Goal: Information Seeking & Learning: Compare options

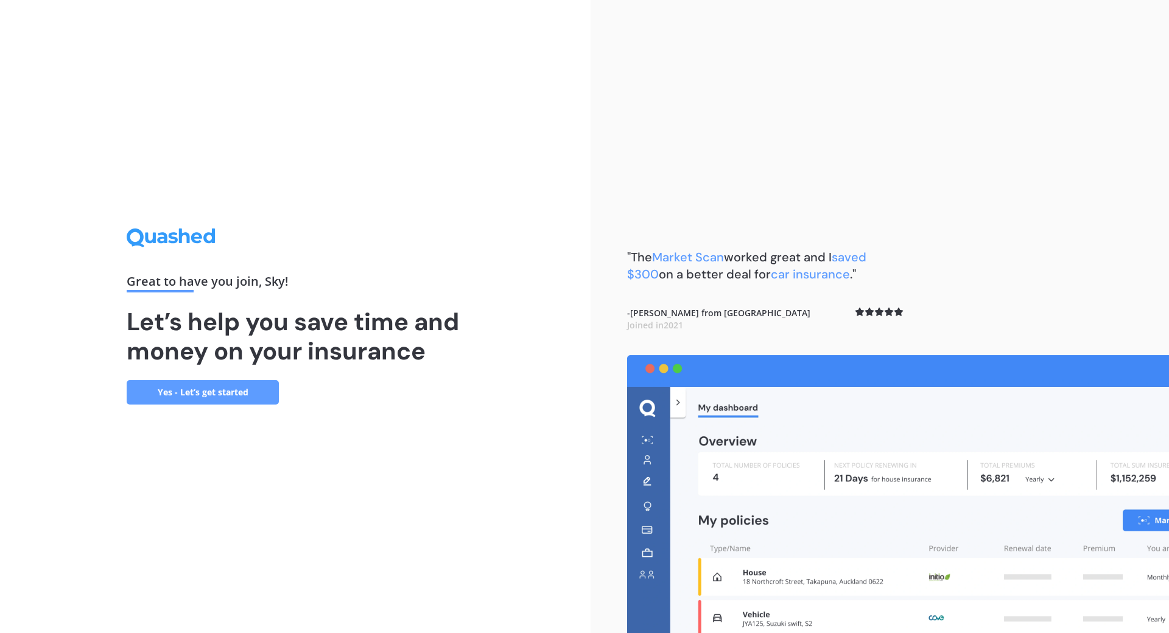
click at [221, 391] on link "Yes - Let’s get started" at bounding box center [203, 392] width 152 height 24
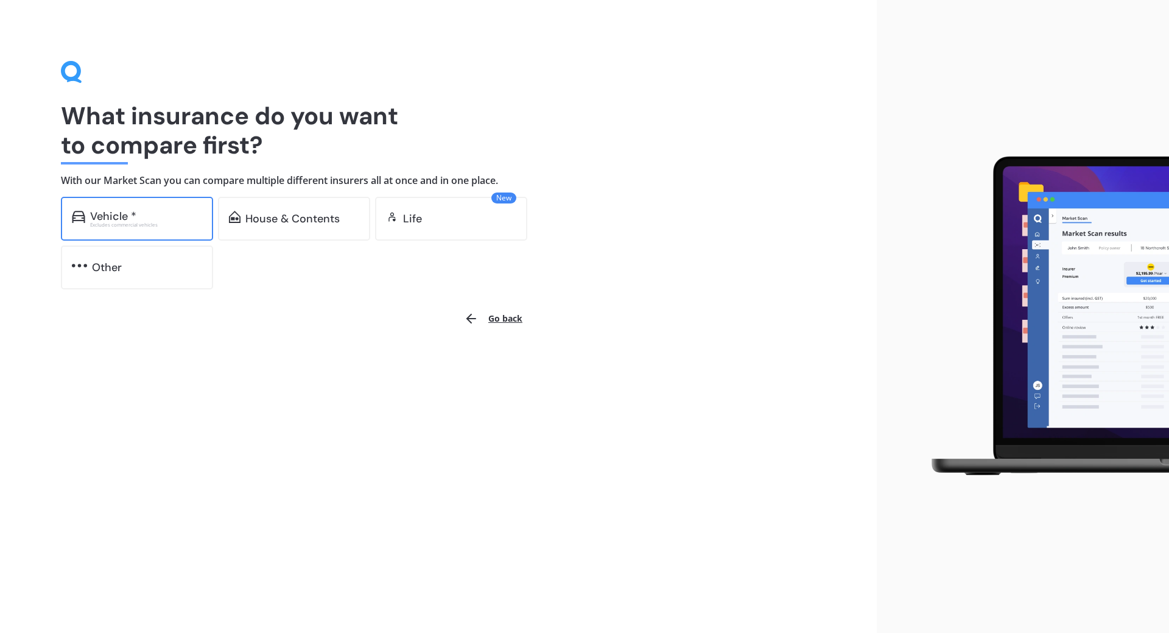
click at [130, 215] on div "Vehicle *" at bounding box center [113, 216] width 46 height 12
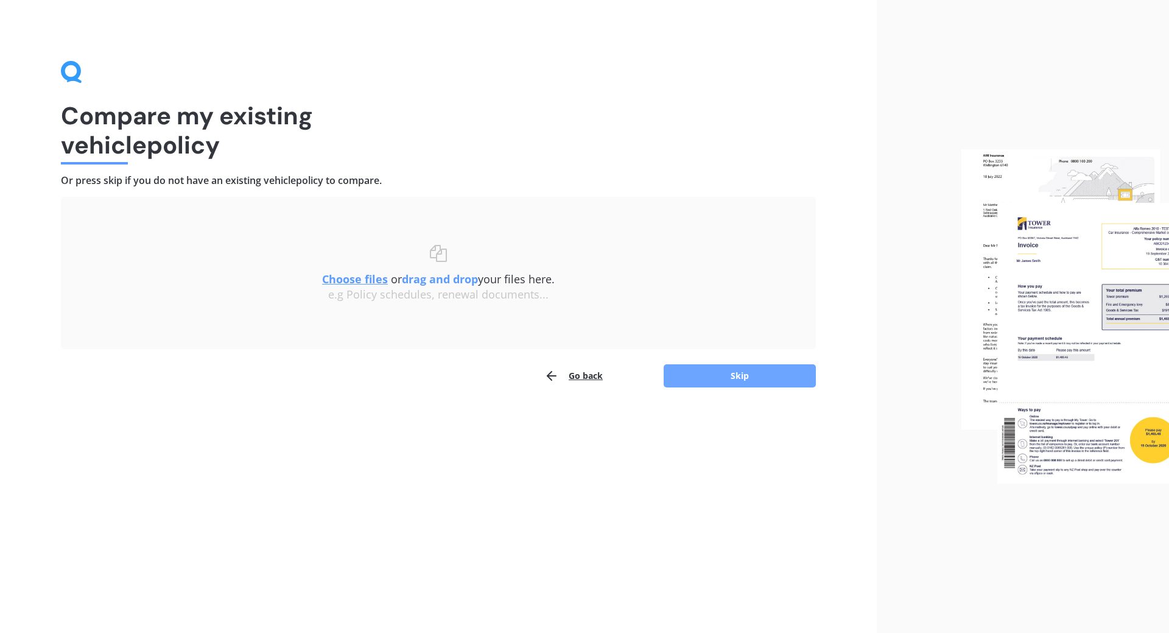
click at [744, 366] on button "Skip" at bounding box center [740, 375] width 152 height 23
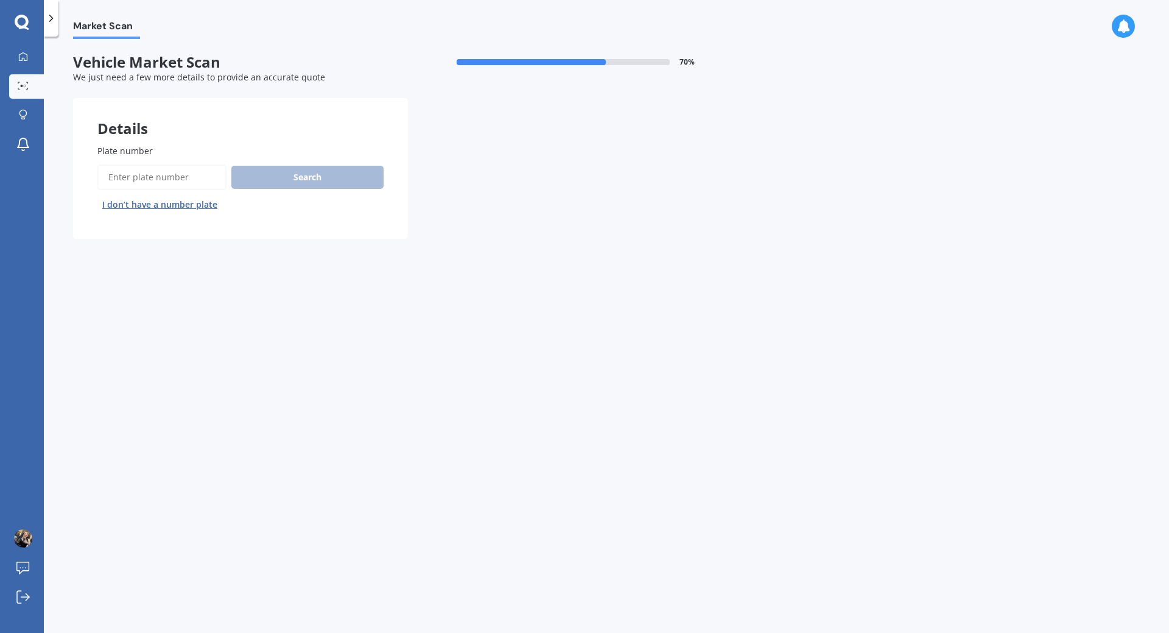
click at [123, 149] on span "Plate number" at bounding box center [124, 151] width 55 height 12
click at [123, 164] on input "Plate number" at bounding box center [161, 177] width 129 height 26
click at [155, 124] on div "Details" at bounding box center [240, 116] width 335 height 37
click at [128, 183] on input "Plate number" at bounding box center [161, 177] width 129 height 26
type input "rel37"
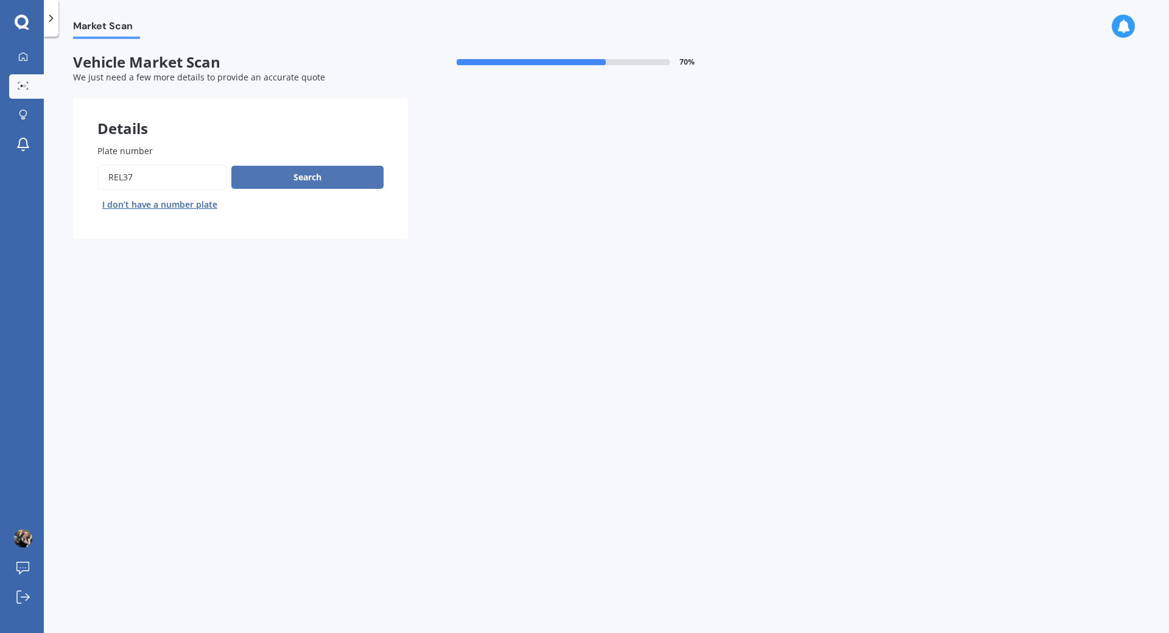
click at [292, 185] on button "Search" at bounding box center [307, 177] width 152 height 23
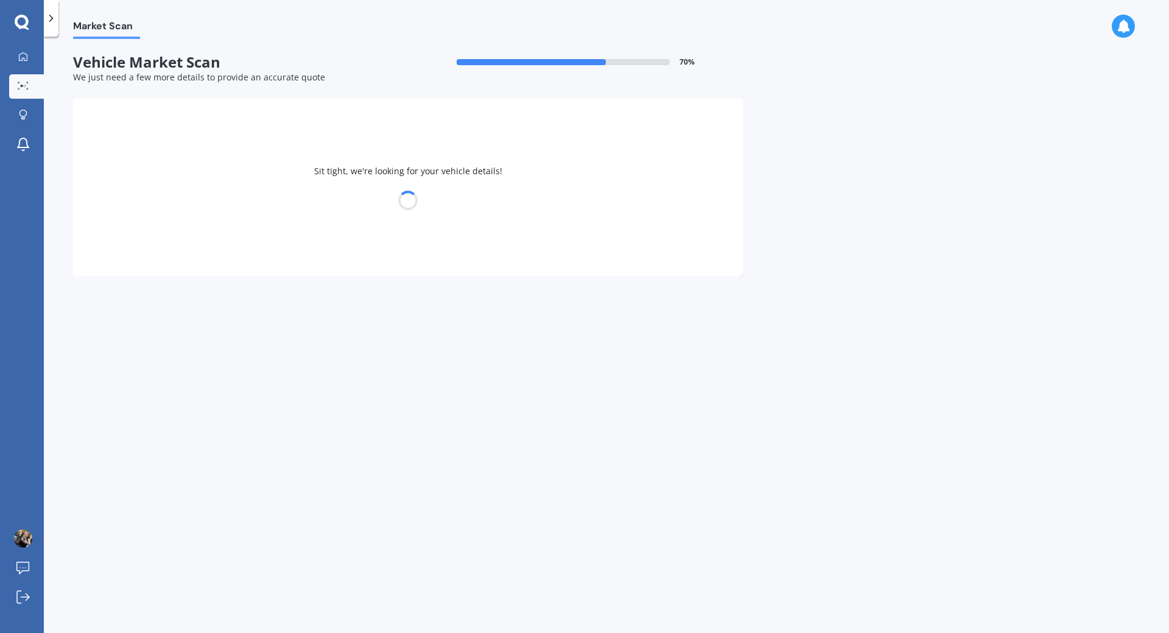
select select "TOYOTA"
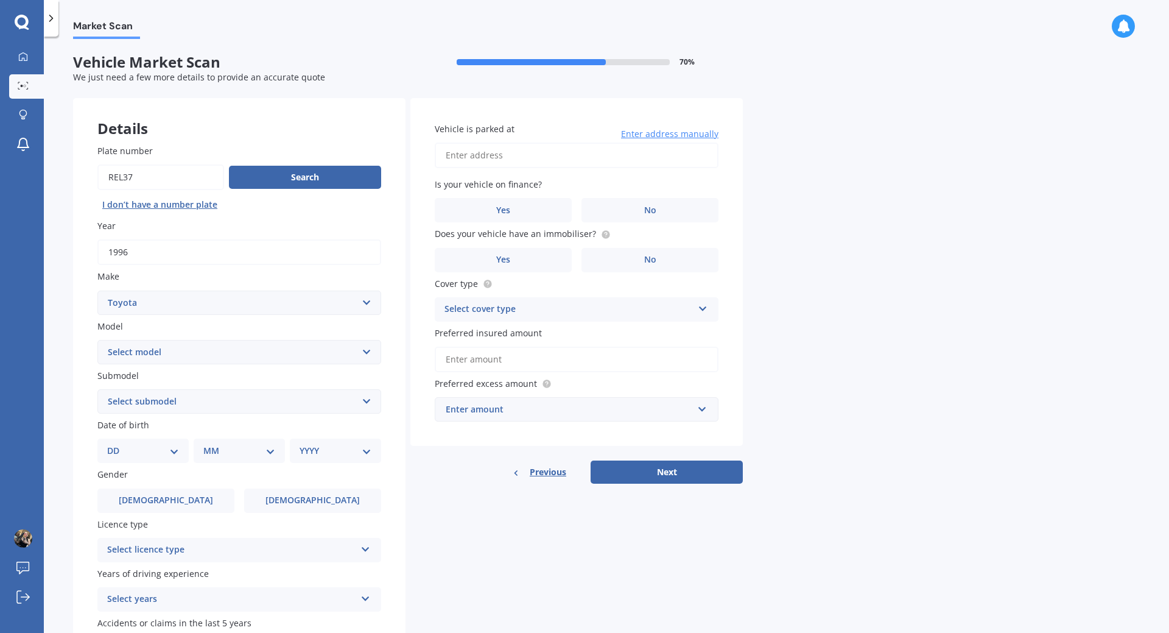
click at [97, 340] on select "Select model 4 Runner 86 [PERSON_NAME] Alphard Altezza Aqua Aristo Aurion Auris…" at bounding box center [239, 352] width 284 height 24
select select "RAV-4"
click option "RAV-4" at bounding box center [0, 0] width 0 height 0
click at [97, 389] on select "Select submodel Diesel EV GX SUV 2.2/4WD/6AT Hybrid Hybrid 2WD Petrol" at bounding box center [239, 401] width 284 height 24
click at [195, 406] on select "Select submodel Diesel EV GX SUV 2.2/4WD/6AT Hybrid Hybrid 2WD Petrol" at bounding box center [239, 401] width 284 height 24
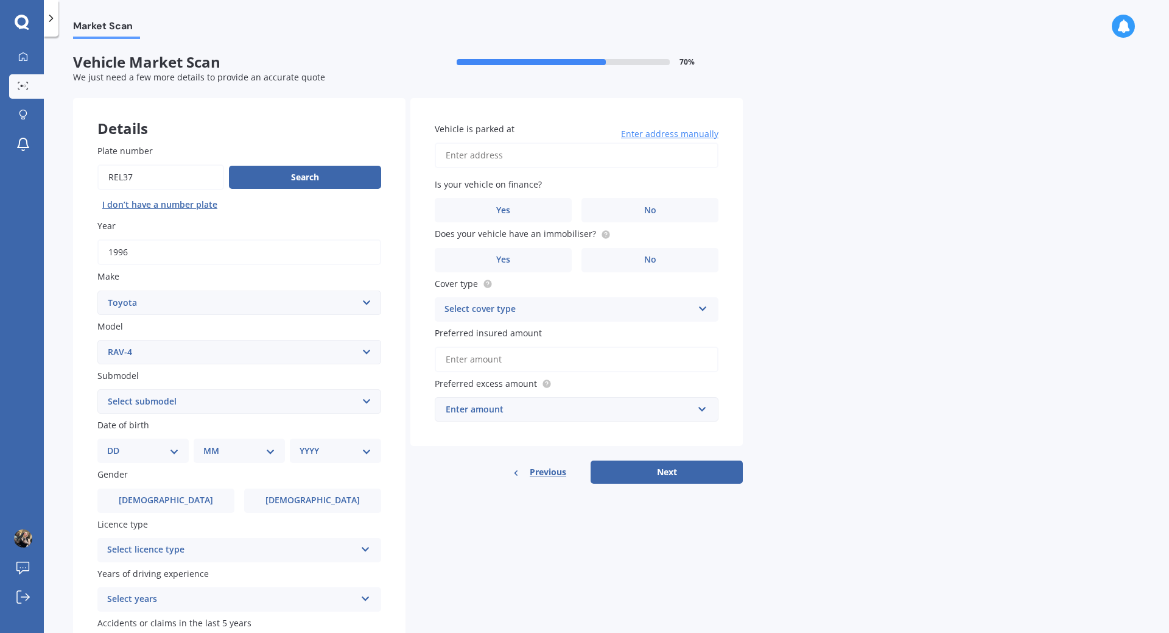
scroll to position [69, 0]
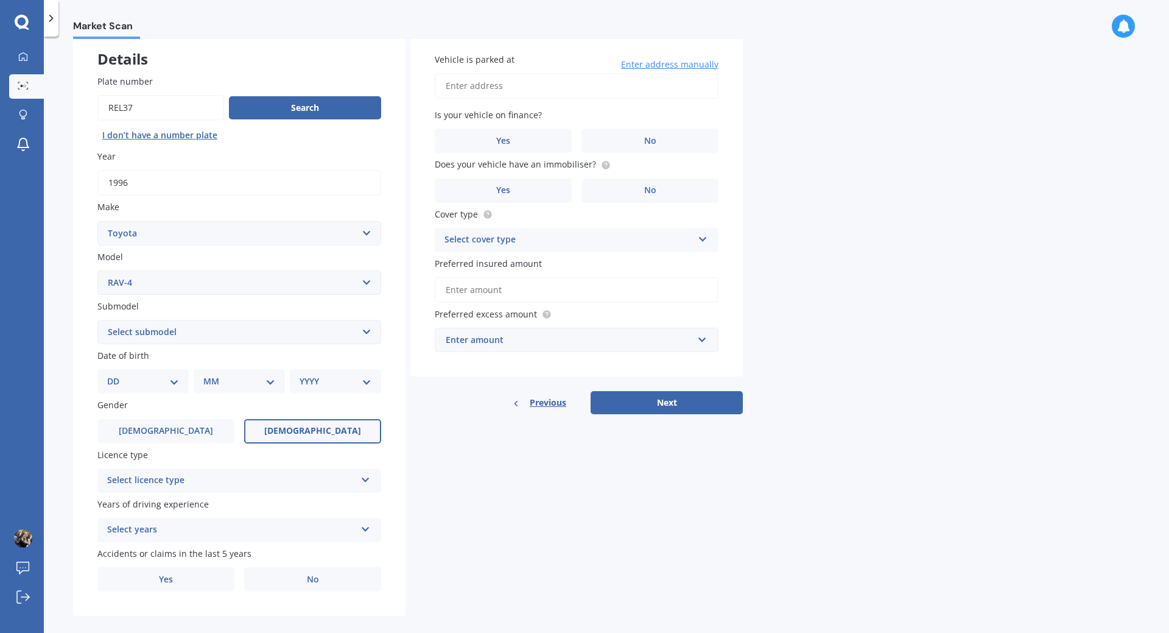
click at [314, 436] on span "[DEMOGRAPHIC_DATA]" at bounding box center [312, 431] width 97 height 10
click at [0, 0] on input "[DEMOGRAPHIC_DATA]" at bounding box center [0, 0] width 0 height 0
click at [107, 375] on select "DD 01 02 03 04 05 06 07 08 09 10 11 12 13 14 15 16 17 18 19 20 21 22 23 24 25 2…" at bounding box center [143, 381] width 72 height 13
select select "28"
click option "28" at bounding box center [0, 0] width 0 height 0
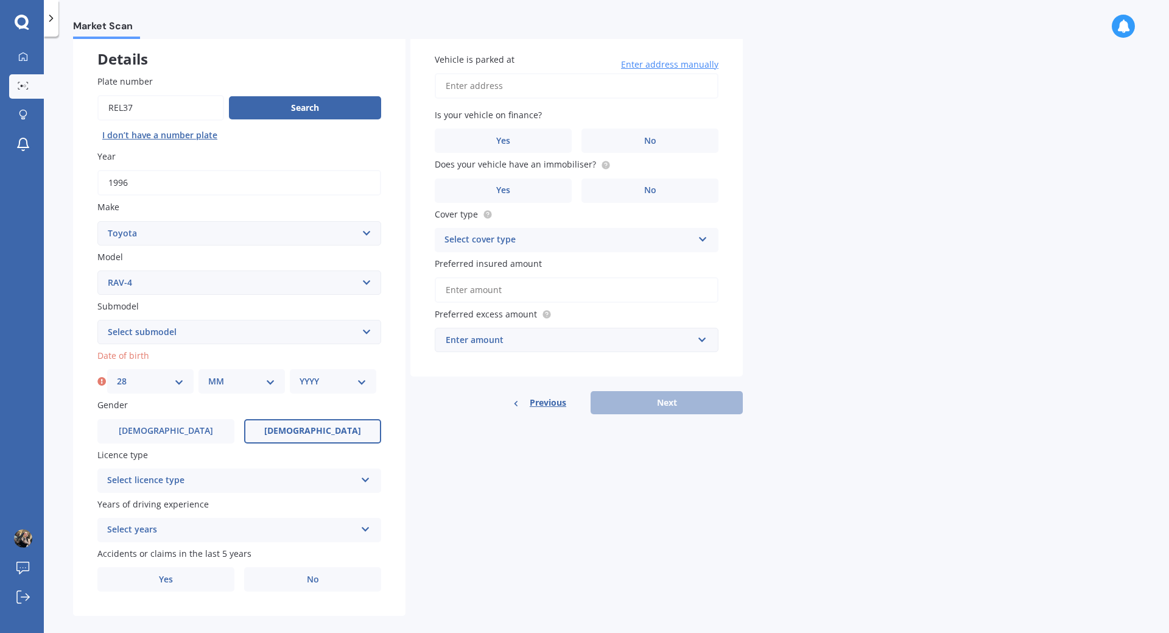
click at [208, 375] on select "MM 01 02 03 04 05 06 07 08 09 10 11 12" at bounding box center [241, 381] width 67 height 13
select select "08"
click option "08" at bounding box center [0, 0] width 0 height 0
click at [300, 375] on select "YYYY 2025 2024 2023 2022 2021 2020 2019 2018 2017 2016 2015 2014 2013 2012 2011…" at bounding box center [333, 381] width 67 height 13
select select "1992"
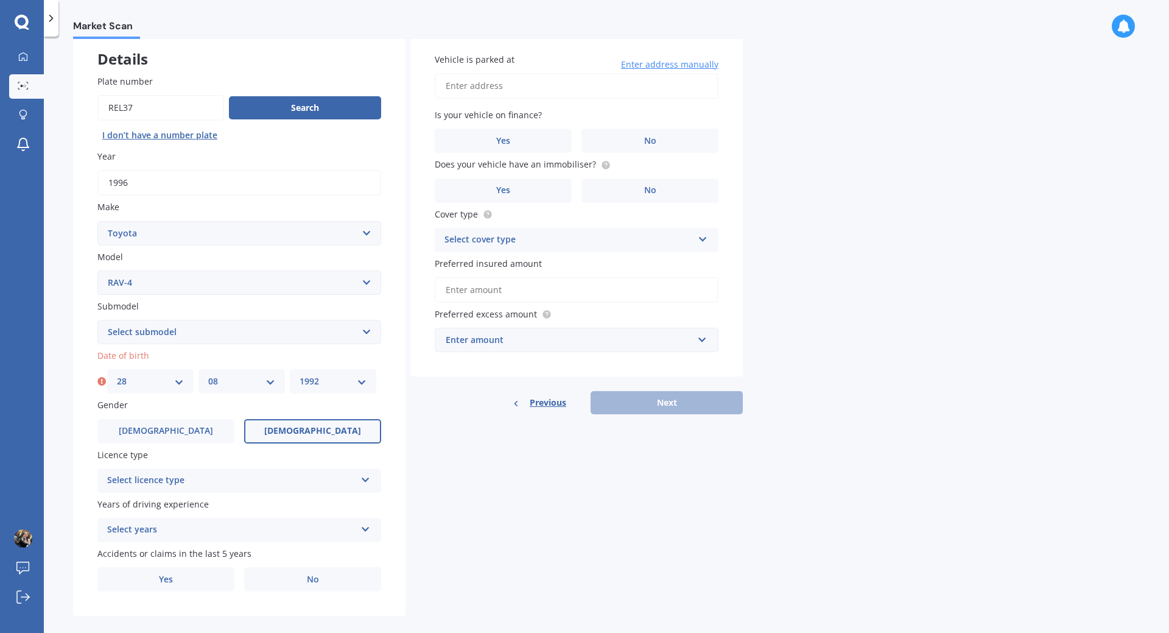
click option "1992" at bounding box center [0, 0] width 0 height 0
click at [186, 485] on div "Select licence type" at bounding box center [231, 480] width 248 height 15
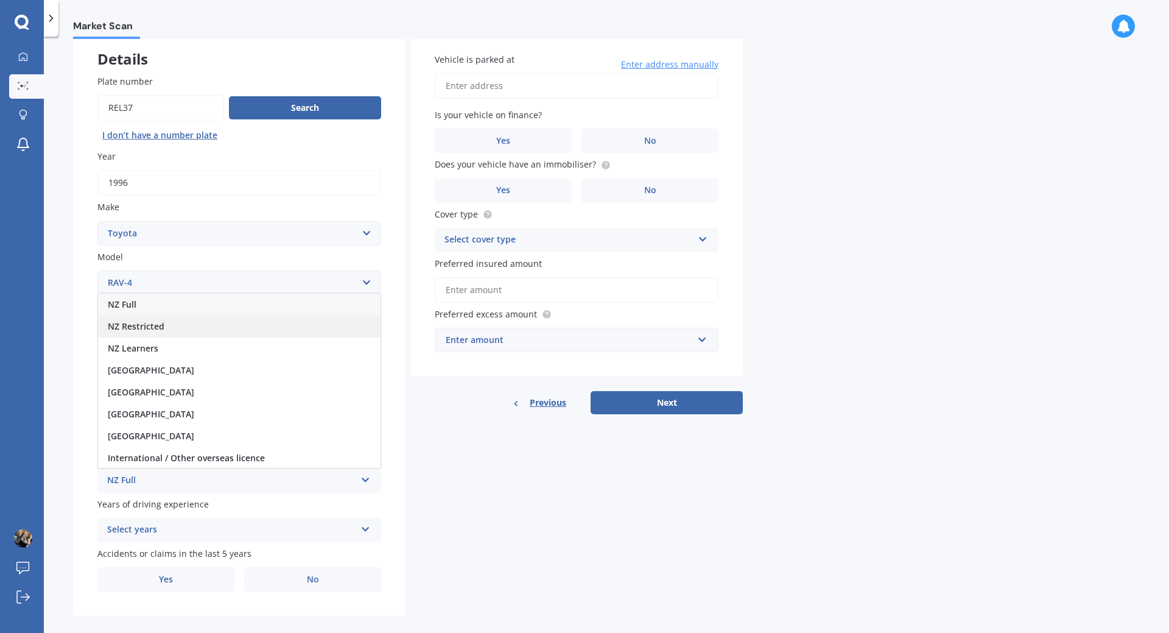
click at [152, 329] on span "NZ Restricted" at bounding box center [136, 326] width 57 height 12
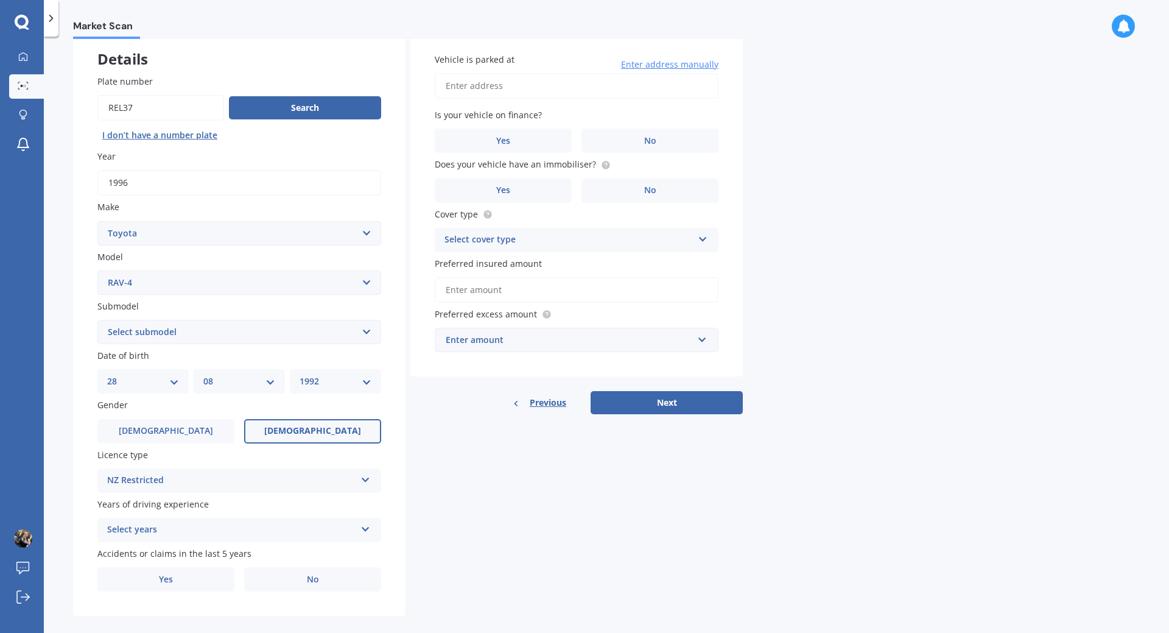
click at [364, 531] on icon at bounding box center [366, 527] width 10 height 9
click at [352, 532] on div "Select years" at bounding box center [234, 529] width 242 height 13
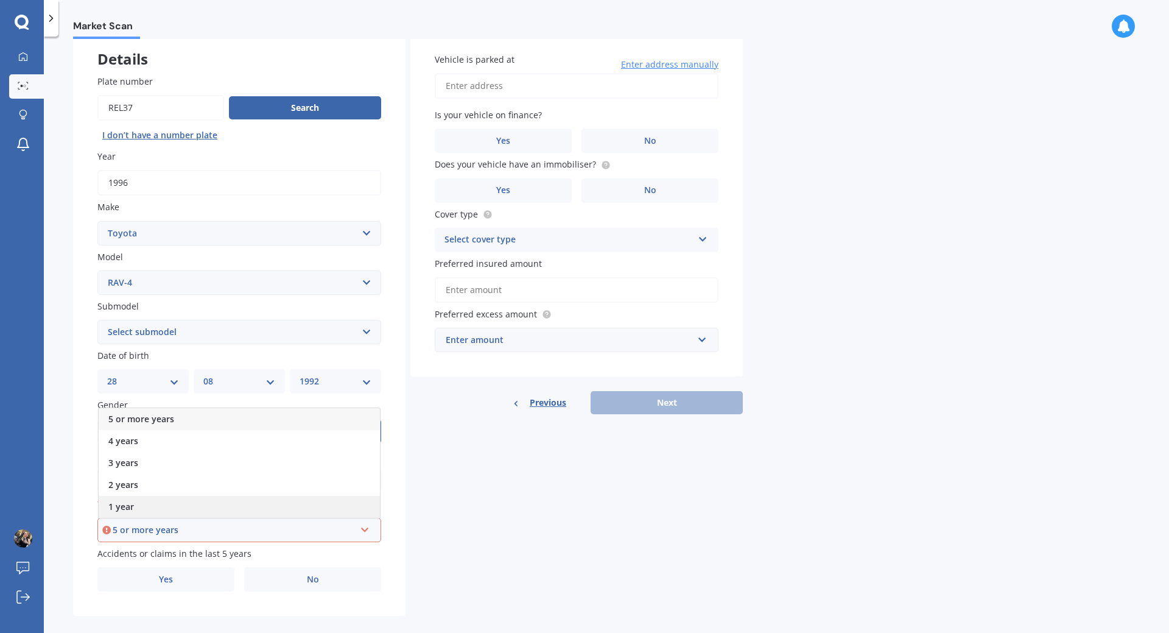
click at [135, 508] on div "1 year" at bounding box center [239, 507] width 281 height 22
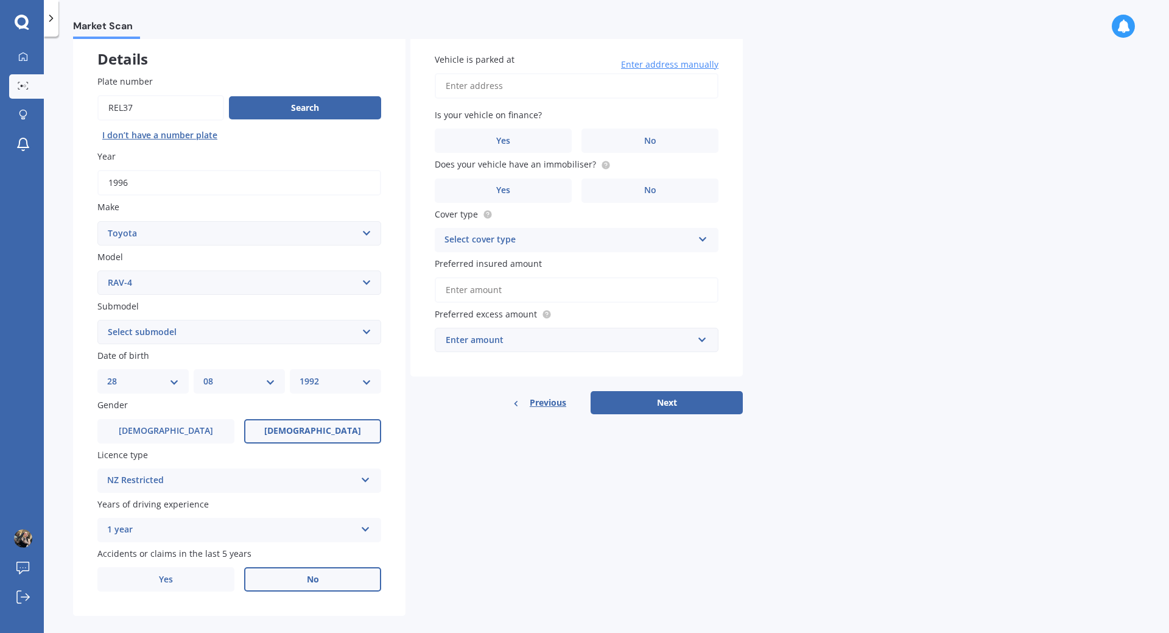
click at [309, 582] on span "No" at bounding box center [313, 579] width 12 height 10
click at [0, 0] on input "No" at bounding box center [0, 0] width 0 height 0
click at [479, 86] on input "Vehicle is parked at" at bounding box center [577, 86] width 284 height 26
click at [664, 141] on label "No" at bounding box center [650, 140] width 137 height 24
click at [0, 0] on input "No" at bounding box center [0, 0] width 0 height 0
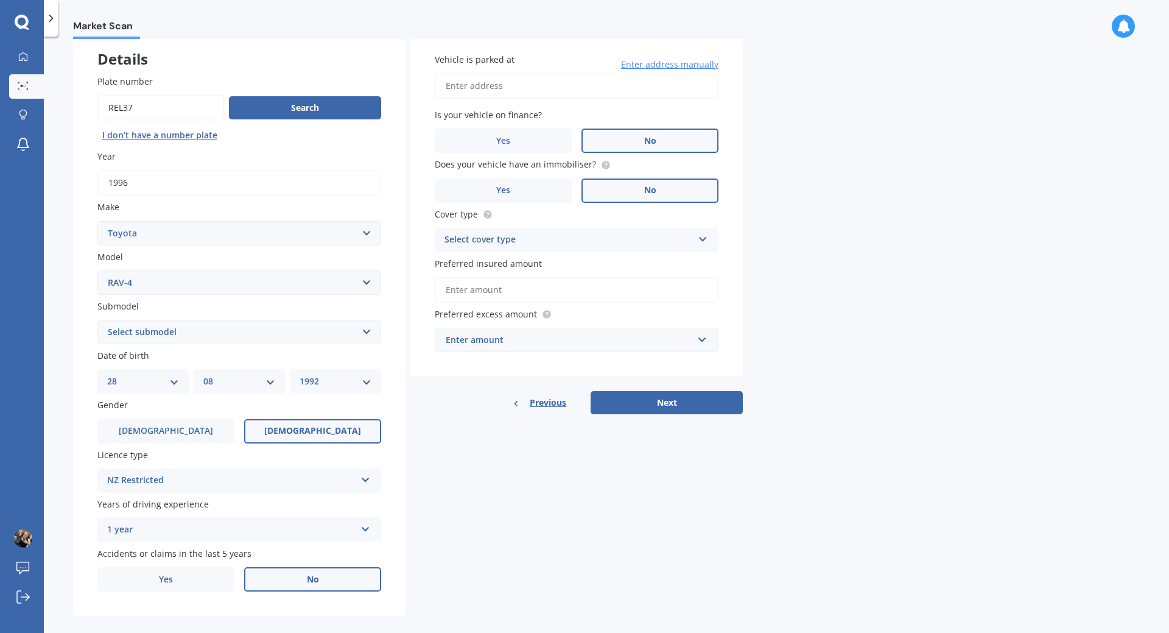
click at [641, 190] on label "No" at bounding box center [650, 190] width 137 height 24
click at [0, 0] on input "No" at bounding box center [0, 0] width 0 height 0
click at [571, 243] on div "Select cover type" at bounding box center [569, 240] width 248 height 15
click at [532, 287] on span "Third Party, Fire & Theft" at bounding box center [495, 286] width 100 height 12
click at [482, 89] on input "Vehicle is parked at" at bounding box center [577, 86] width 284 height 26
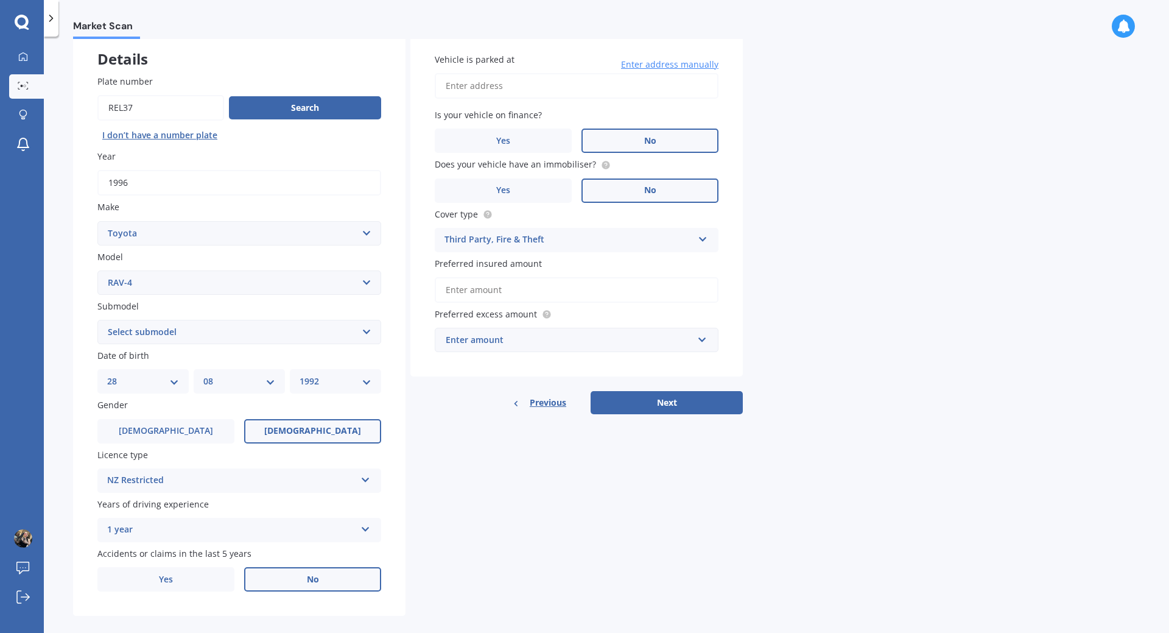
click at [501, 93] on input "Vehicle is parked at" at bounding box center [577, 86] width 284 height 26
type input "[STREET_ADDRESS]"
click at [484, 292] on input "Preferred insured amount" at bounding box center [577, 290] width 284 height 26
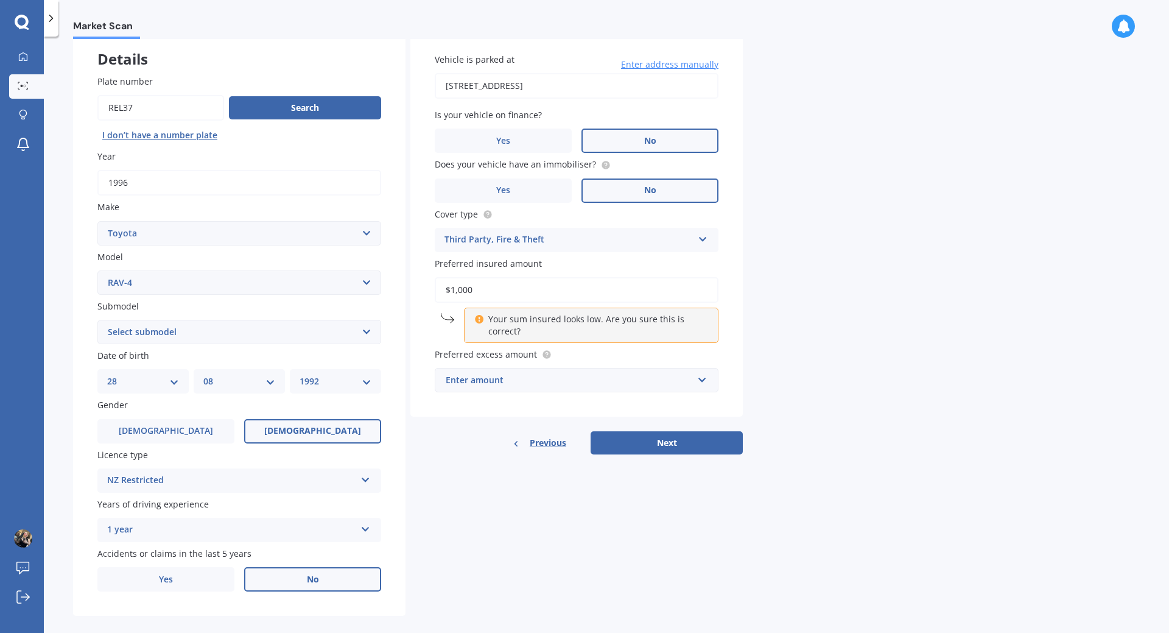
click at [460, 288] on input "$1,000" at bounding box center [577, 290] width 284 height 26
type input "$1,400"
click at [867, 311] on div "Market Scan Vehicle Market Scan 70 % We just need a few more details to provide…" at bounding box center [606, 337] width 1125 height 596
click at [508, 382] on div "Enter amount" at bounding box center [569, 379] width 247 height 13
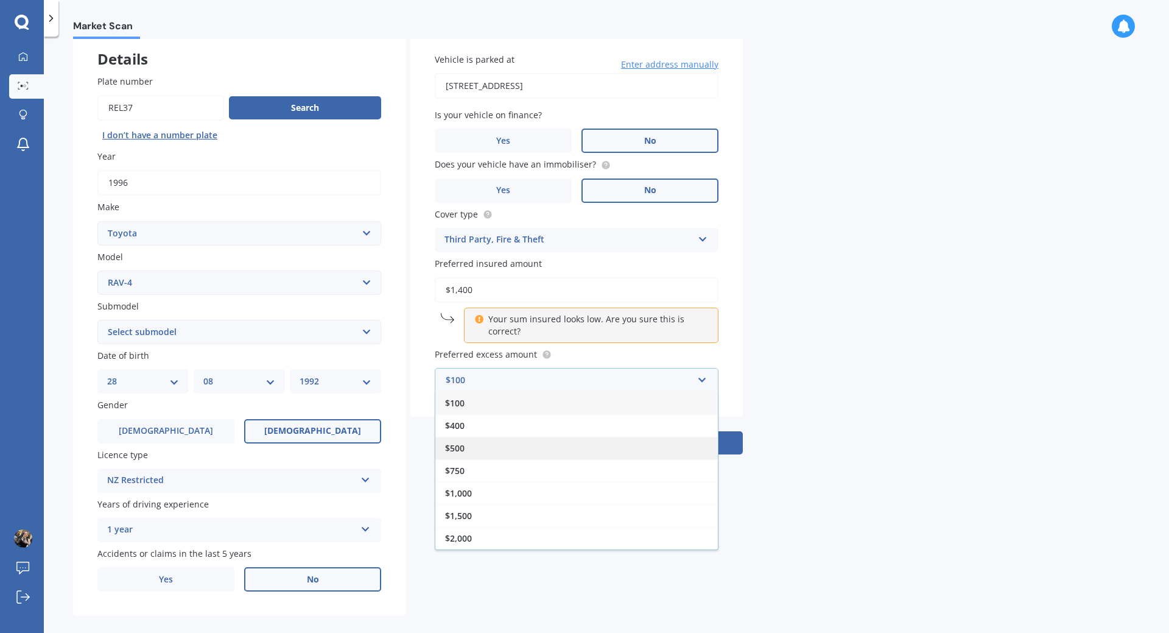
click at [463, 448] on span "$500" at bounding box center [454, 448] width 19 height 12
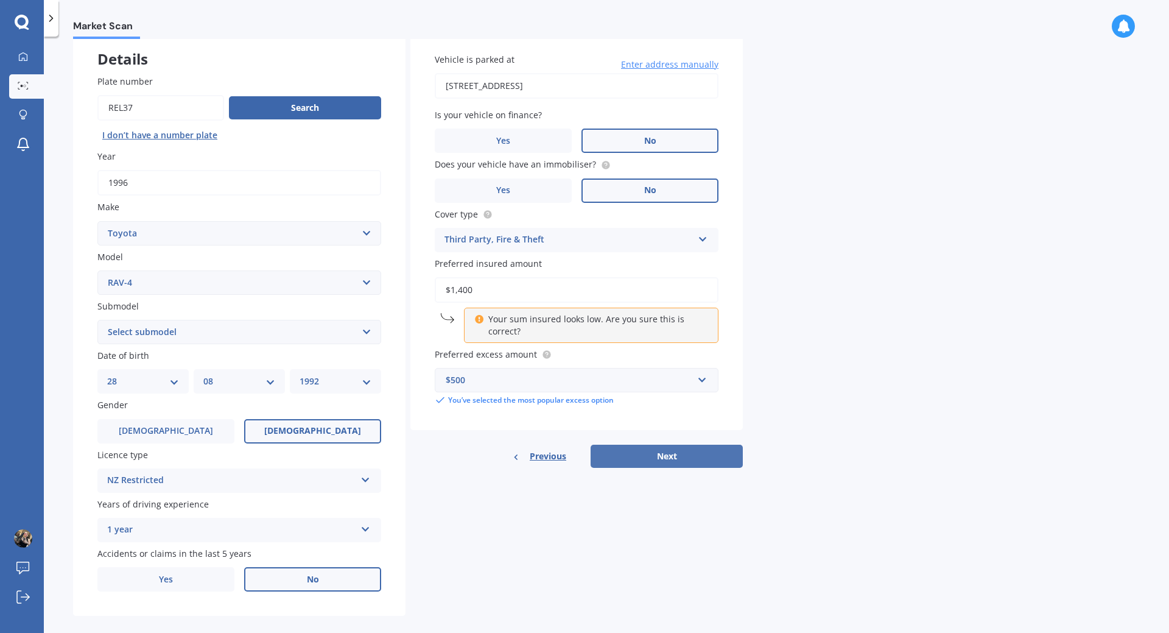
click at [628, 460] on button "Next" at bounding box center [667, 456] width 152 height 23
click at [97, 320] on select "Select submodel Diesel EV GX SUV 2.2/4WD/6AT Hybrid Hybrid 2WD Petrol" at bounding box center [239, 332] width 284 height 24
click at [97, 270] on select "Select model 4 Runner 86 [PERSON_NAME] Alphard Altezza Aqua Aristo Aurion Auris…" at bounding box center [239, 282] width 284 height 24
click option "RAV-4" at bounding box center [0, 0] width 0 height 0
click at [97, 320] on select "Select submodel Diesel EV GX SUV 2.2/4WD/6AT Hybrid Hybrid 2WD Petrol" at bounding box center [239, 332] width 284 height 24
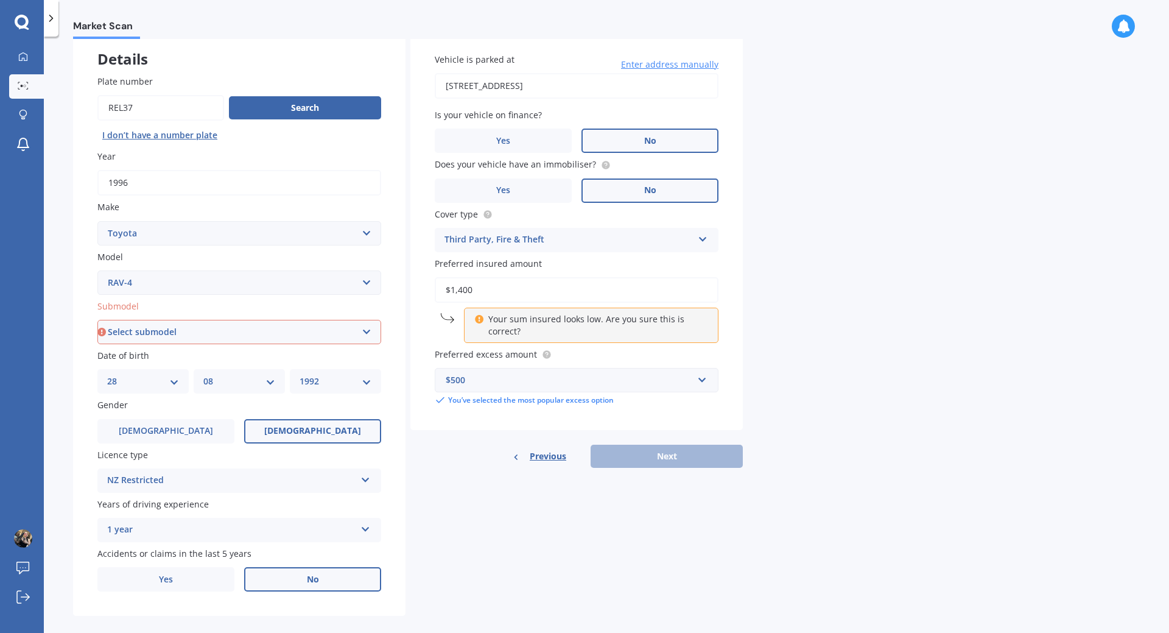
select select "PETROL"
click option "Petrol" at bounding box center [0, 0] width 0 height 0
click at [642, 460] on button "Next" at bounding box center [667, 456] width 152 height 23
select select "28"
select select "08"
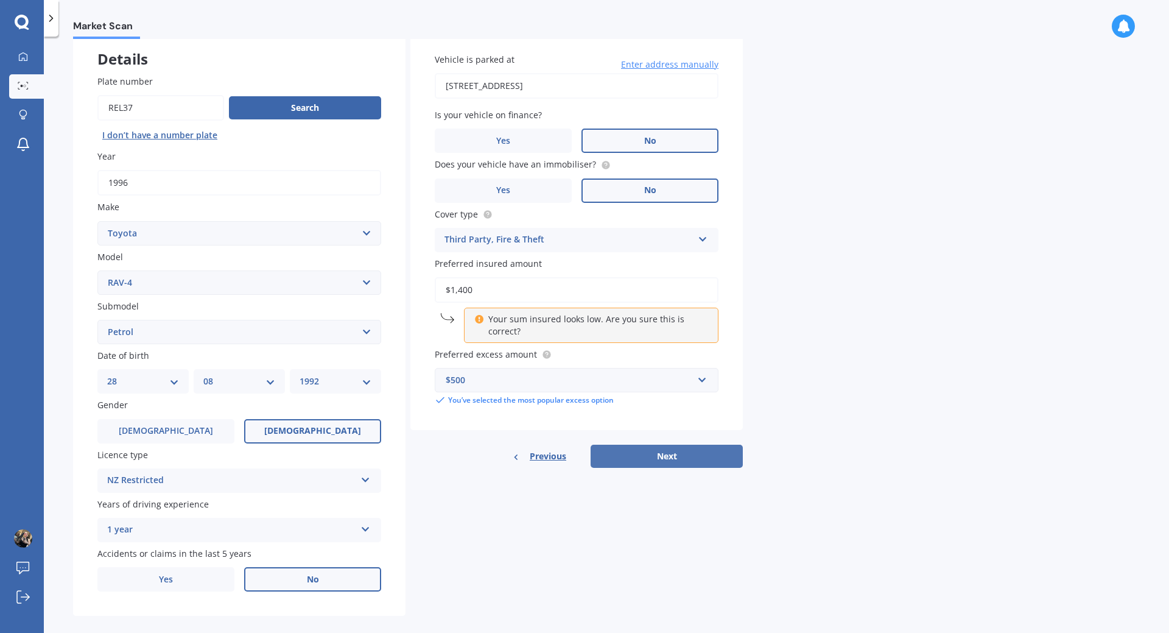
select select "1992"
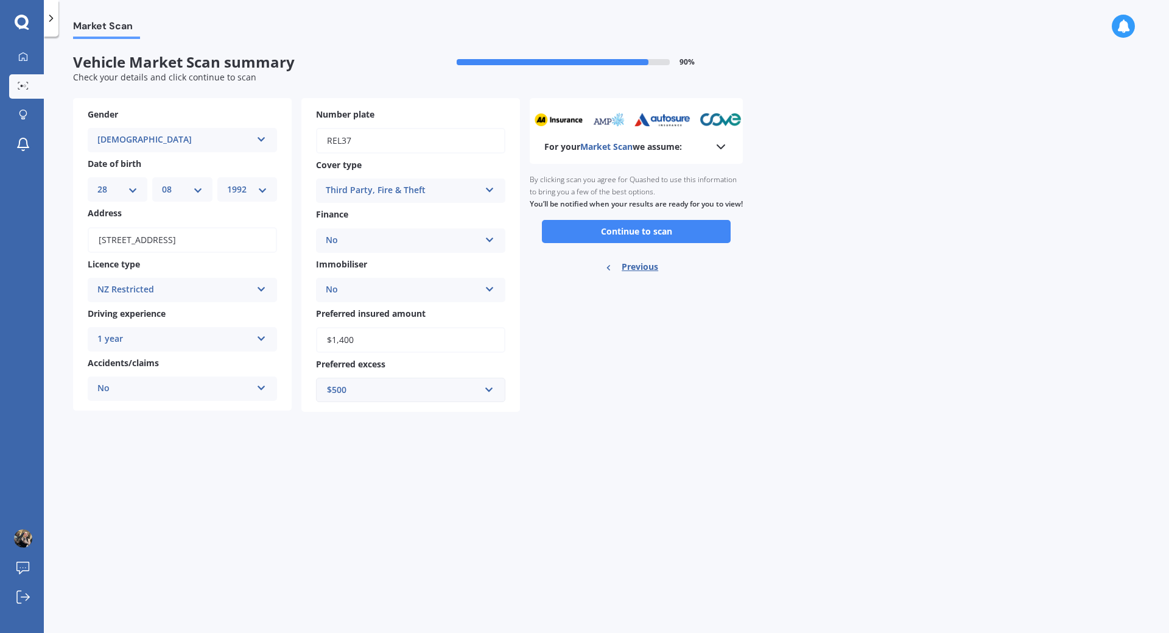
scroll to position [0, 0]
click at [627, 243] on button "Continue to scan" at bounding box center [636, 231] width 189 height 23
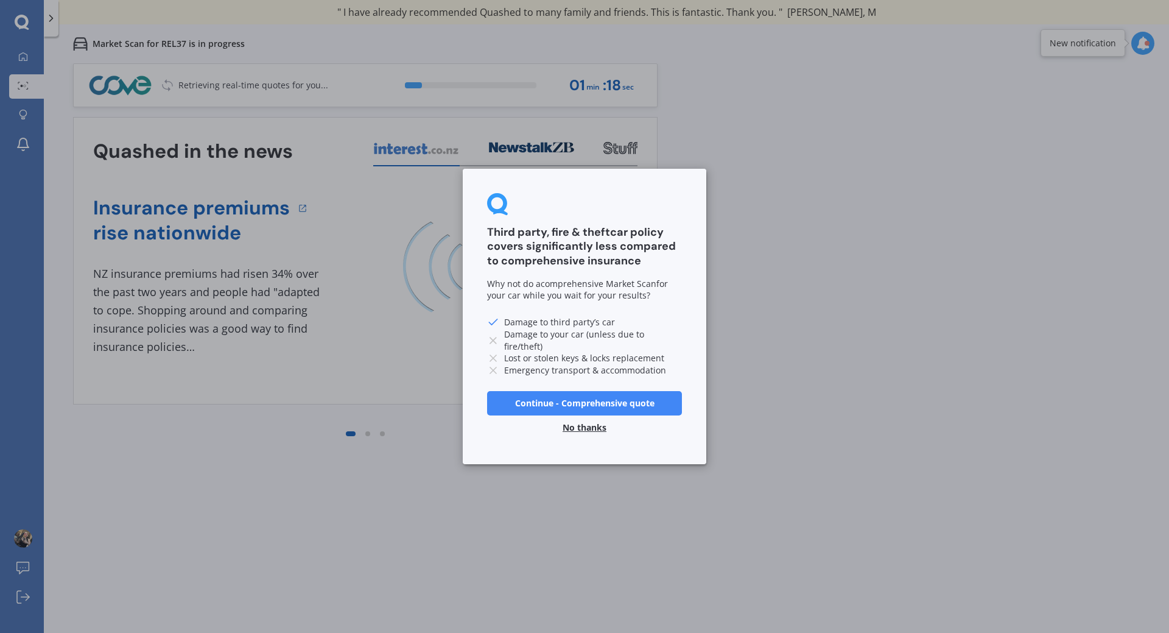
click at [598, 399] on button "Continue - Comprehensive quote" at bounding box center [584, 403] width 195 height 24
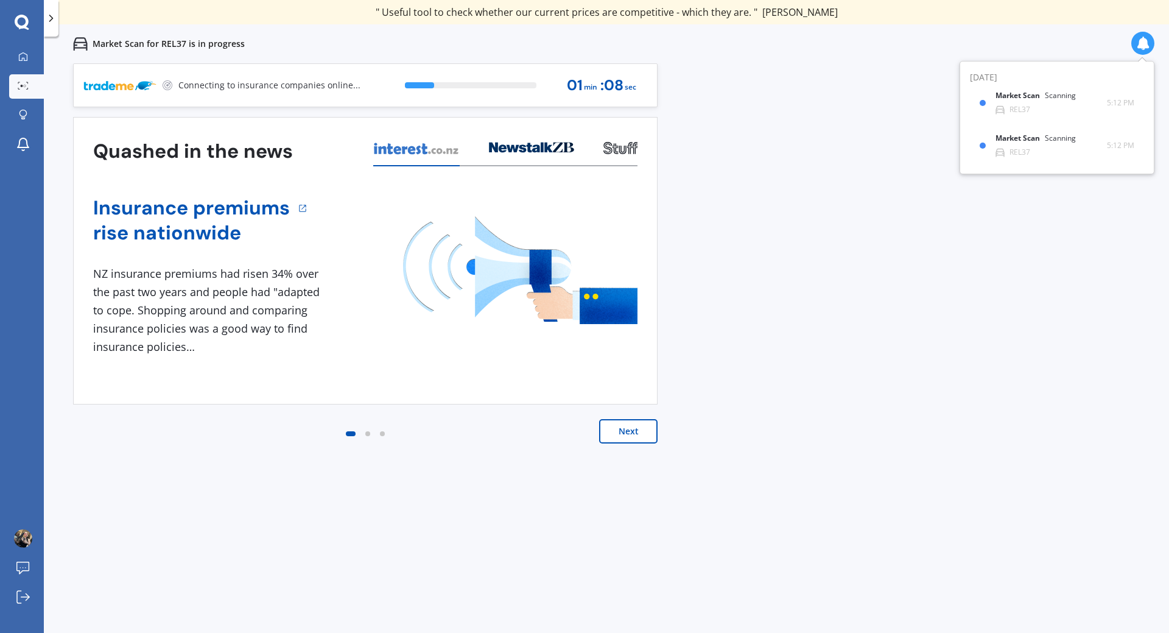
click at [637, 438] on button "Next" at bounding box center [628, 431] width 58 height 24
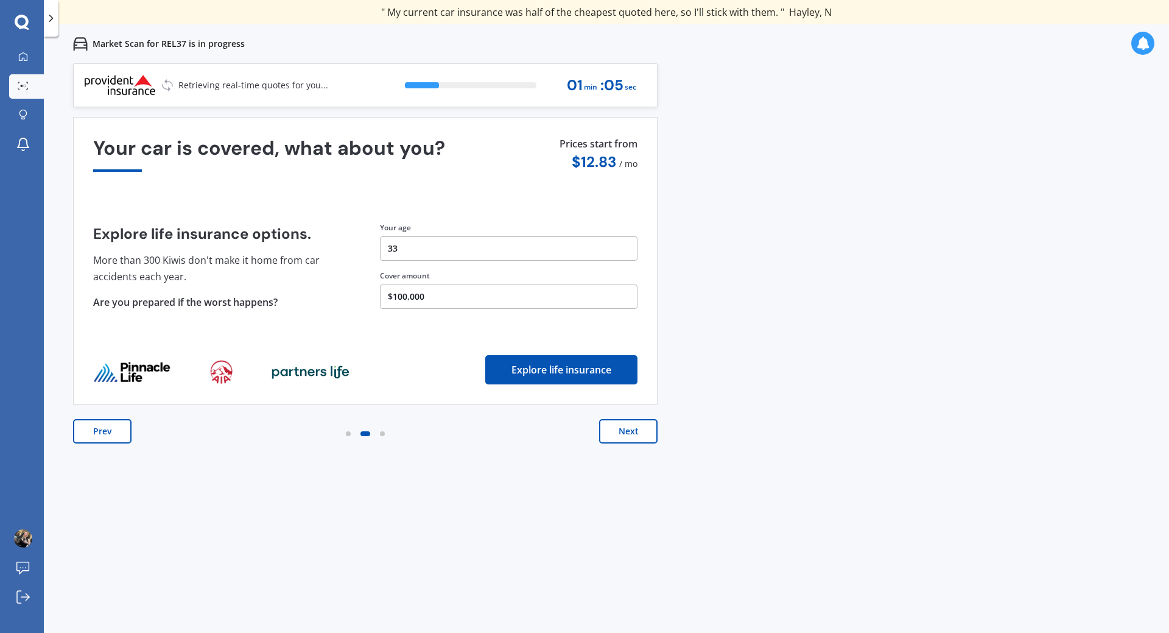
click at [628, 432] on button "Next" at bounding box center [628, 431] width 58 height 24
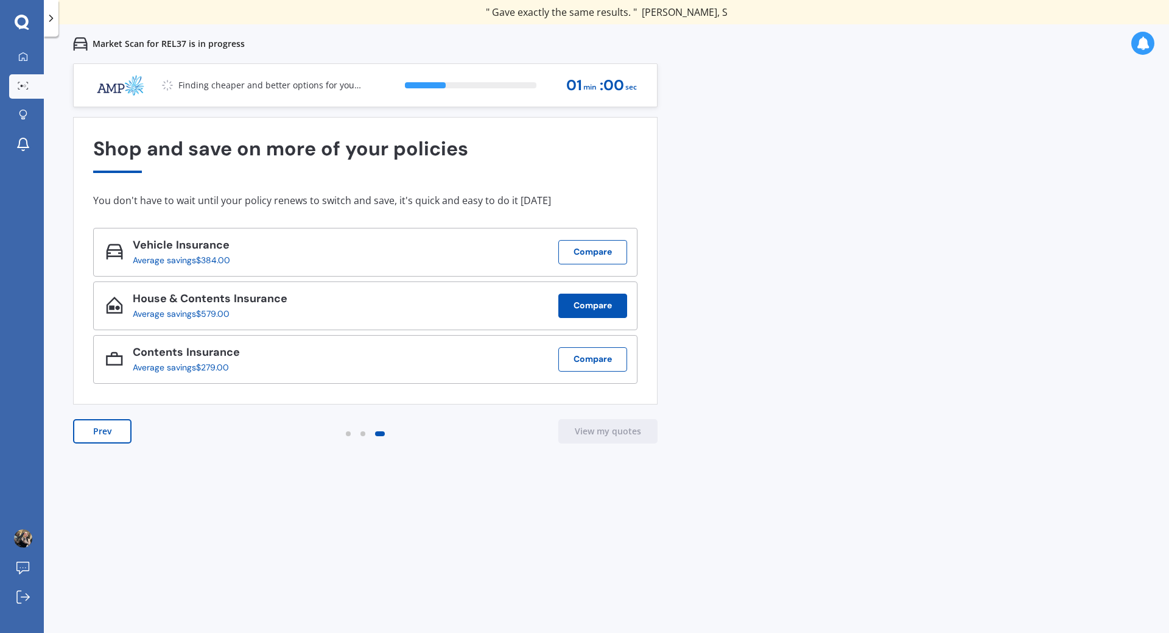
click at [593, 302] on button "Compare" at bounding box center [592, 306] width 69 height 24
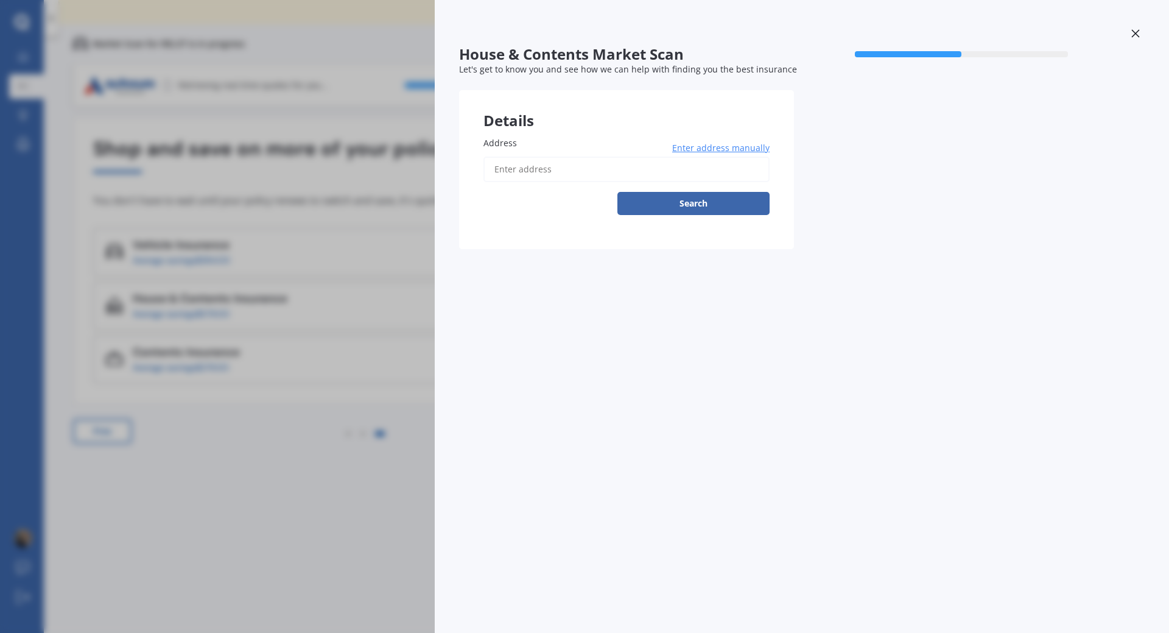
click at [518, 168] on input "Address" at bounding box center [627, 170] width 286 height 26
type input "[STREET_ADDRESS]"
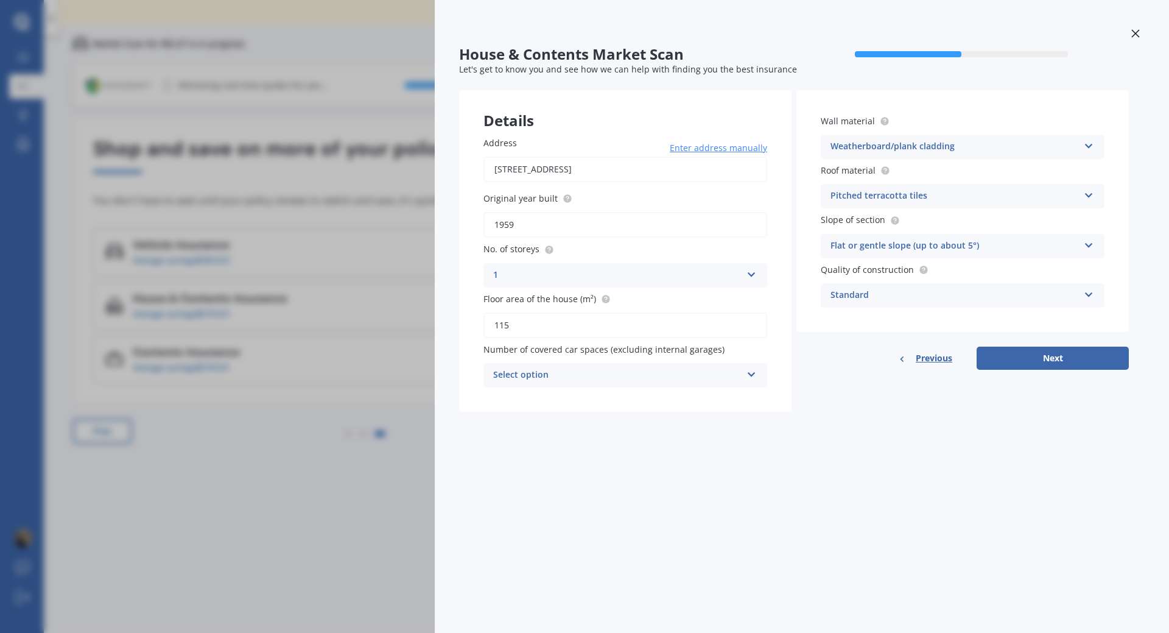
click at [908, 150] on div "Weatherboard/plank cladding" at bounding box center [955, 146] width 248 height 15
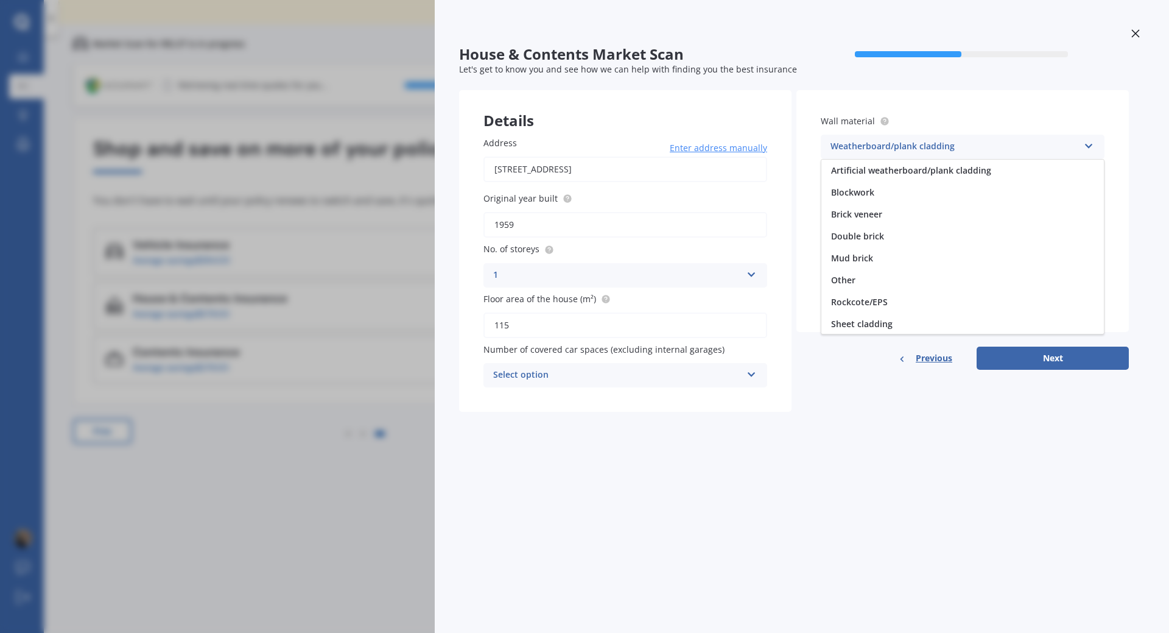
scroll to position [111, 0]
click at [900, 149] on div "Weatherboard/plank cladding" at bounding box center [955, 146] width 248 height 15
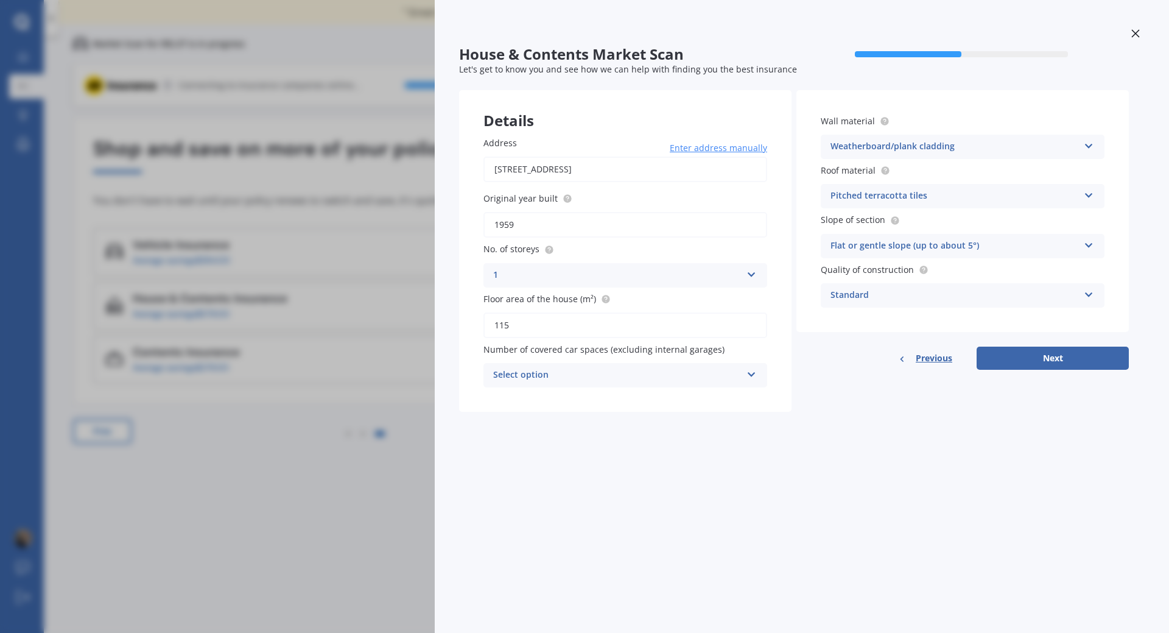
click at [859, 294] on div "Standard" at bounding box center [955, 295] width 248 height 15
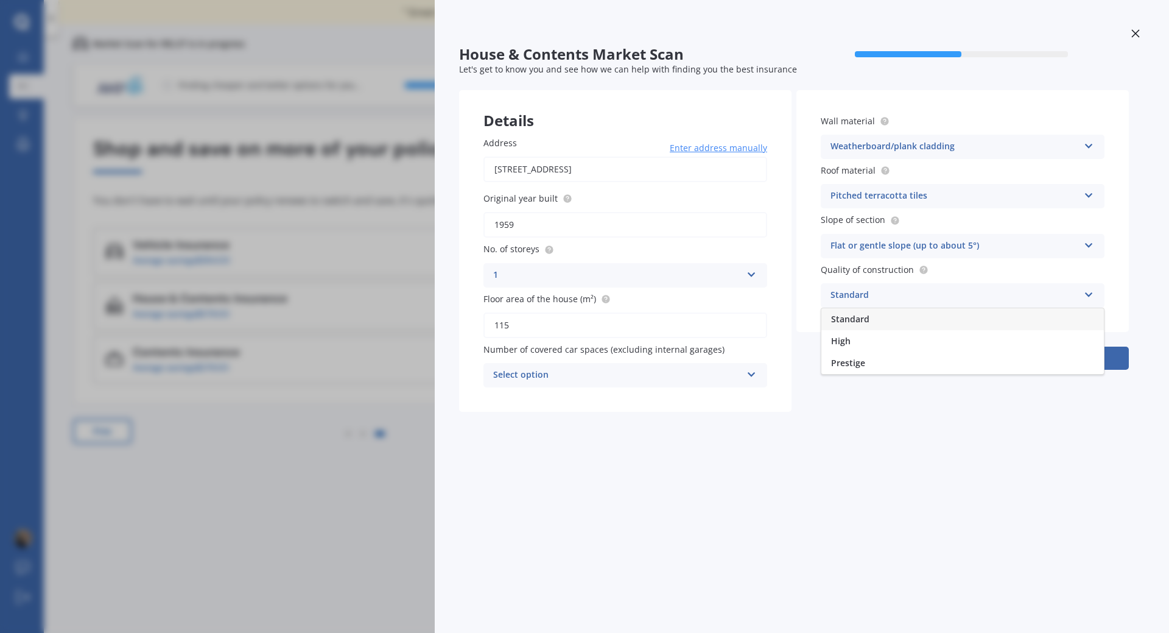
click at [859, 294] on div "Standard" at bounding box center [955, 295] width 248 height 15
click at [536, 380] on div "Select option" at bounding box center [617, 375] width 248 height 15
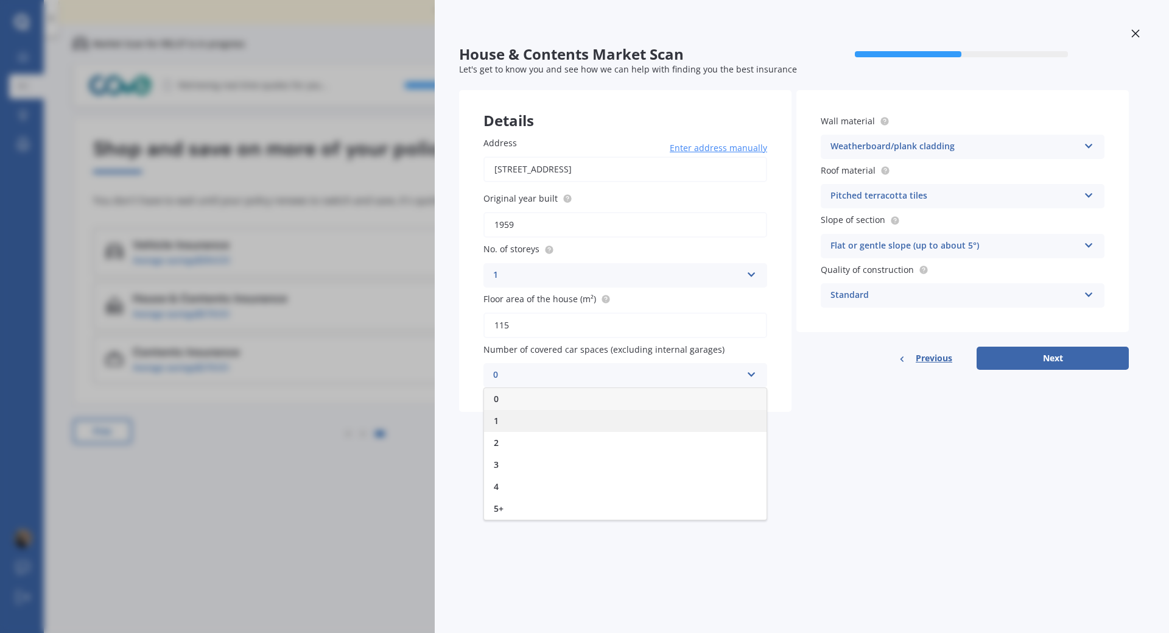
click at [494, 423] on span "1" at bounding box center [496, 421] width 5 height 12
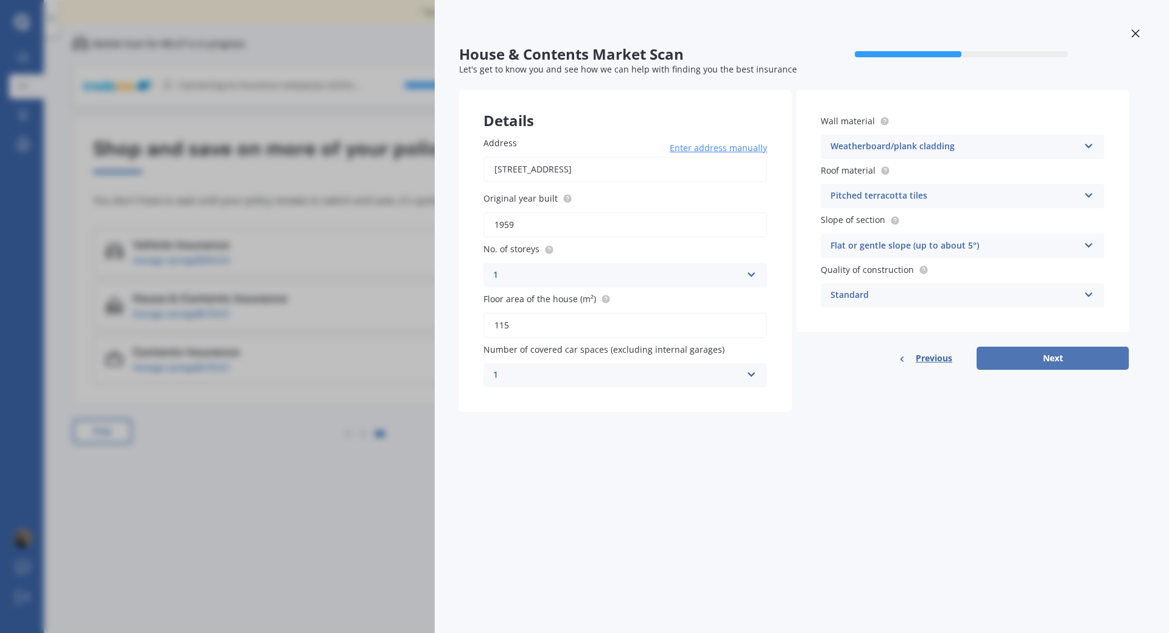
click at [1027, 360] on button "Next" at bounding box center [1053, 358] width 152 height 23
select select "28"
select select "08"
select select "1992"
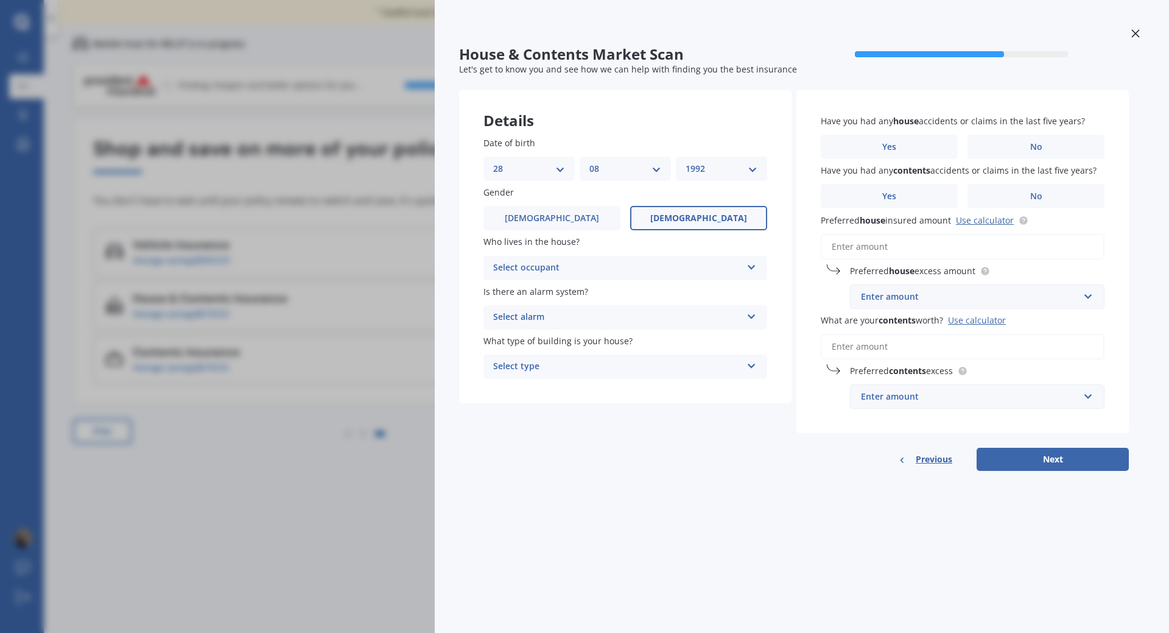
click at [552, 267] on div "Select occupant" at bounding box center [617, 268] width 248 height 15
click at [518, 293] on span "Owner" at bounding box center [507, 292] width 27 height 12
click at [530, 320] on div "Select alarm" at bounding box center [617, 317] width 248 height 15
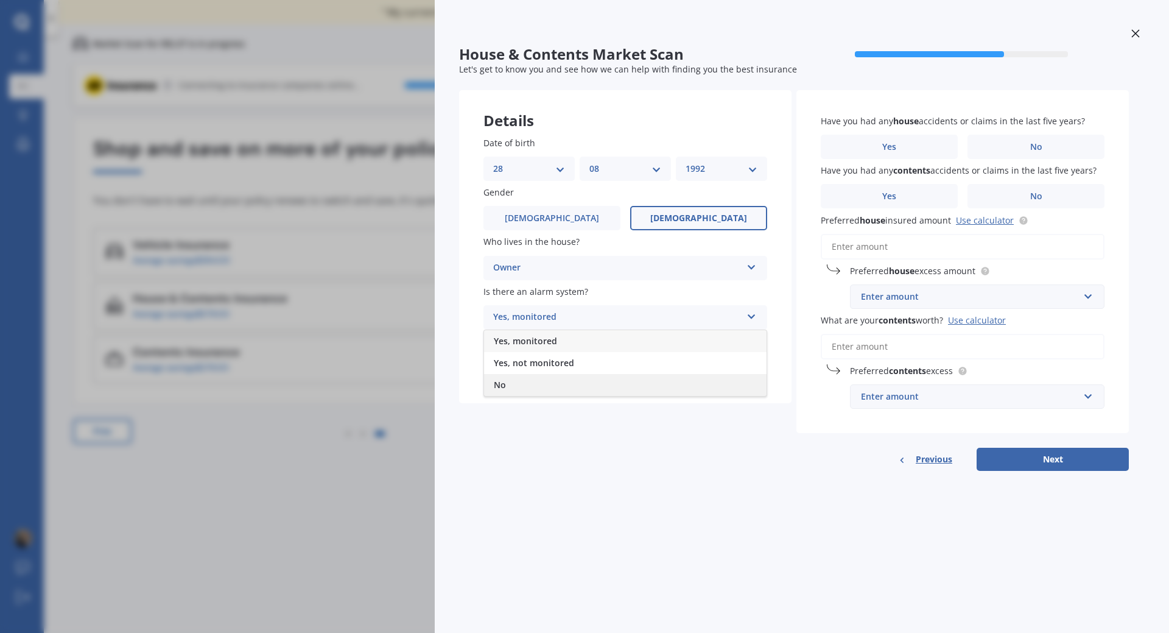
click at [504, 385] on span "No" at bounding box center [500, 385] width 12 height 12
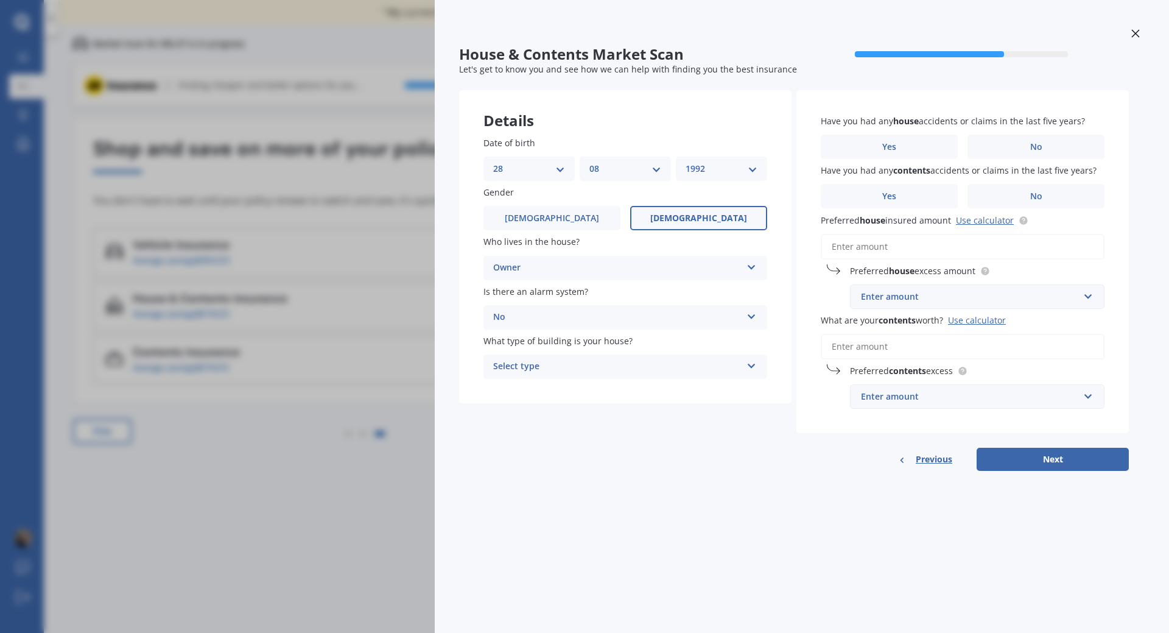
click at [527, 364] on div "Select type" at bounding box center [617, 366] width 248 height 15
click at [529, 388] on span "Freestanding" at bounding box center [521, 390] width 54 height 12
click at [1041, 142] on span "No" at bounding box center [1036, 147] width 12 height 10
click at [0, 0] on input "No" at bounding box center [0, 0] width 0 height 0
click at [1044, 193] on label "No" at bounding box center [1036, 196] width 137 height 24
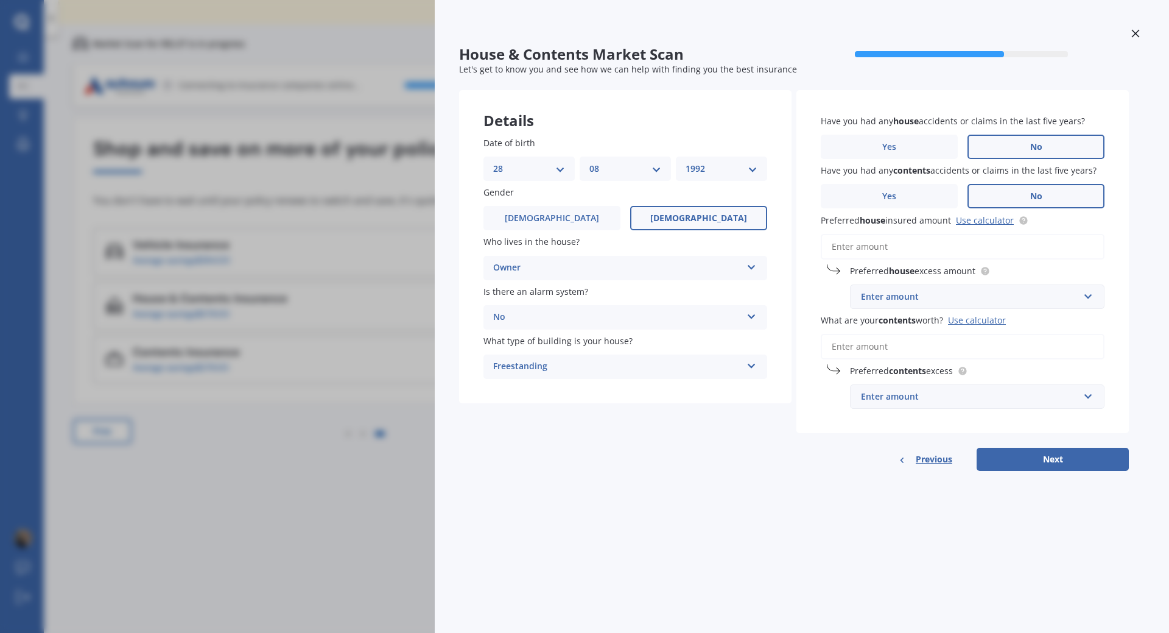
click at [0, 0] on input "No" at bounding box center [0, 0] width 0 height 0
click at [888, 250] on input "Preferred house insured amount Use calculator" at bounding box center [963, 247] width 284 height 26
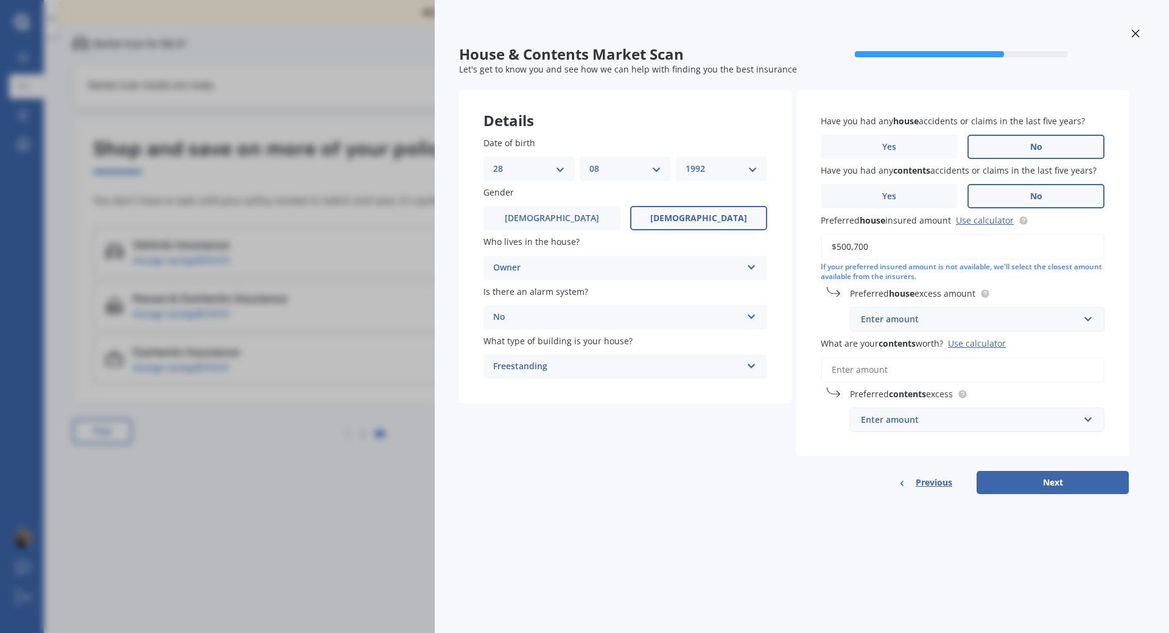
type input "$500,700"
click at [926, 322] on div "Enter amount" at bounding box center [970, 318] width 218 height 13
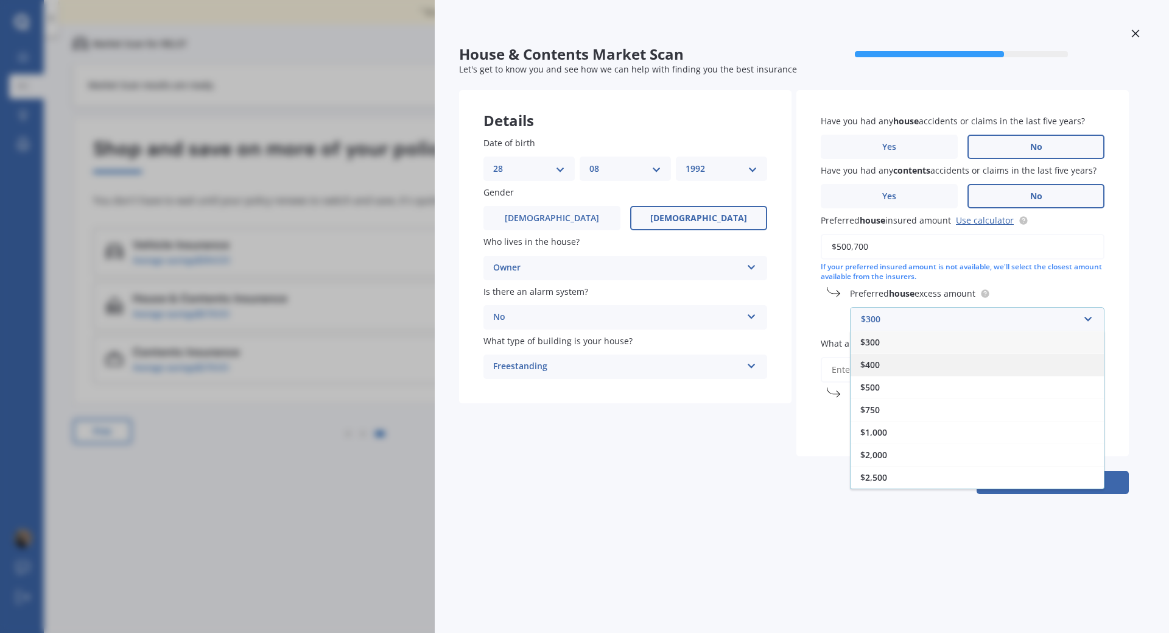
click at [874, 362] on span "$400" at bounding box center [869, 365] width 19 height 12
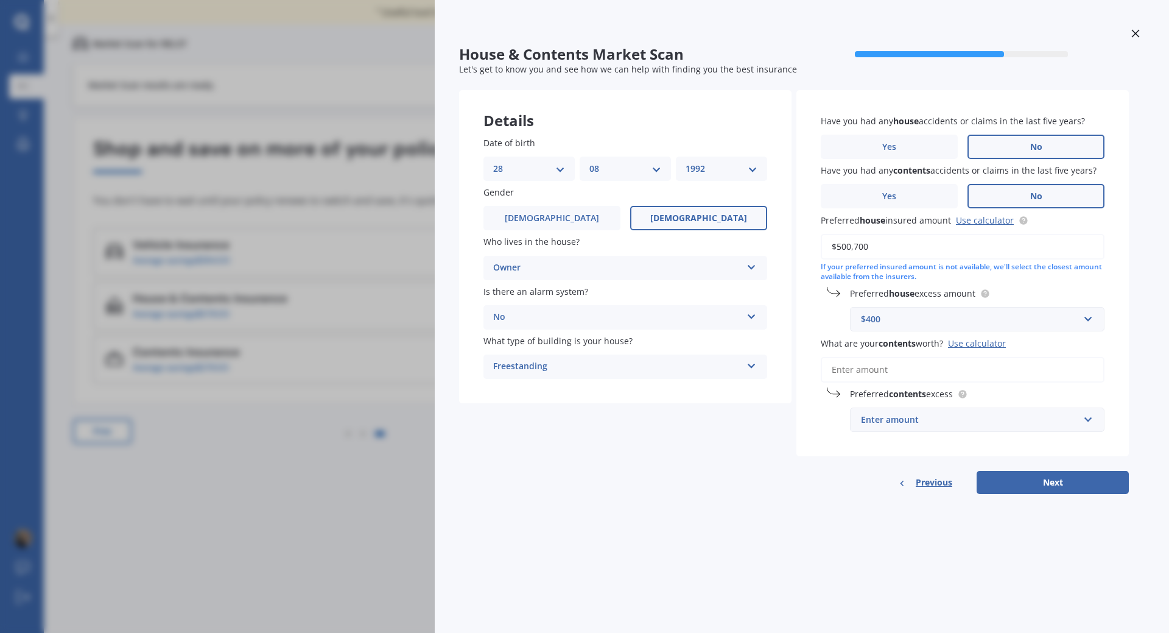
click at [857, 368] on input "What are your contents worth? Use calculator" at bounding box center [963, 370] width 284 height 26
click at [847, 370] on input "What are your contents worth? Use calculator" at bounding box center [963, 370] width 284 height 26
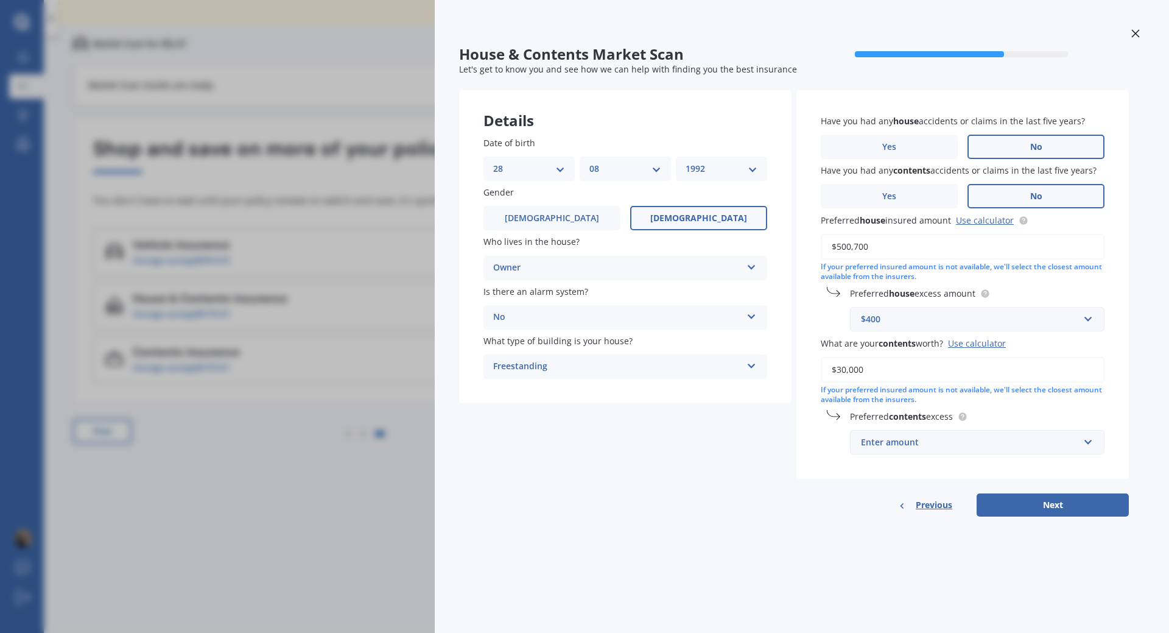
type input "$30,000"
click at [680, 537] on div "House & Contents Market Scan 70 % Let's get to know you and see how we can help…" at bounding box center [802, 316] width 734 height 633
click at [875, 446] on div "Enter amount" at bounding box center [970, 441] width 218 height 13
click at [874, 510] on span "$400" at bounding box center [869, 510] width 19 height 12
click at [1030, 507] on button "Next" at bounding box center [1053, 504] width 152 height 23
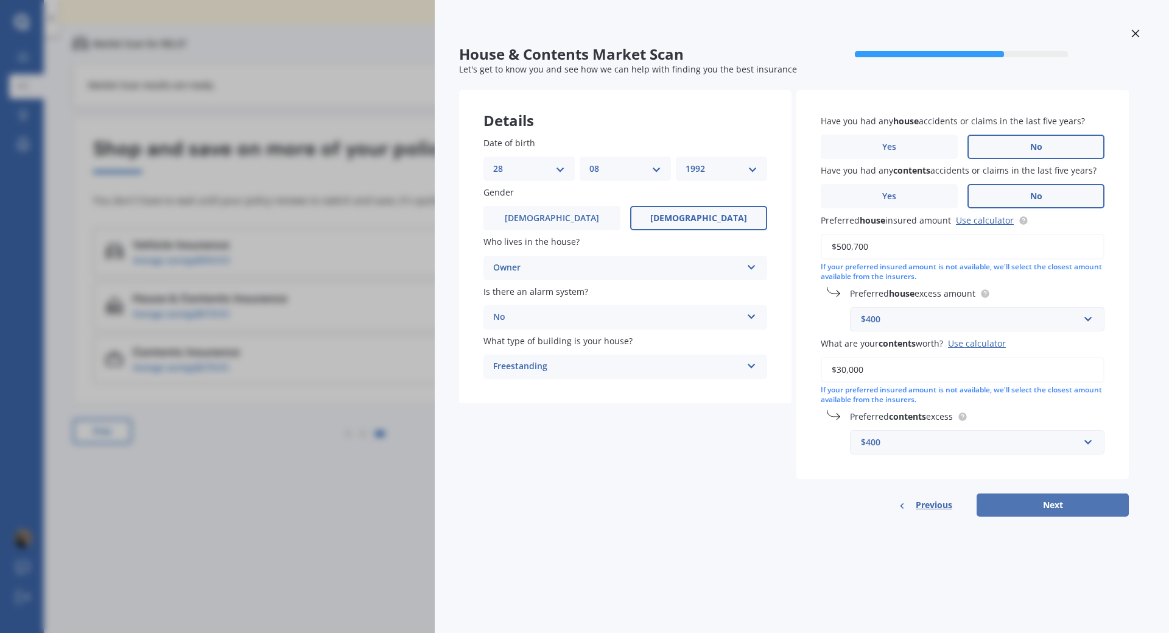
select select "28"
select select "08"
select select "1992"
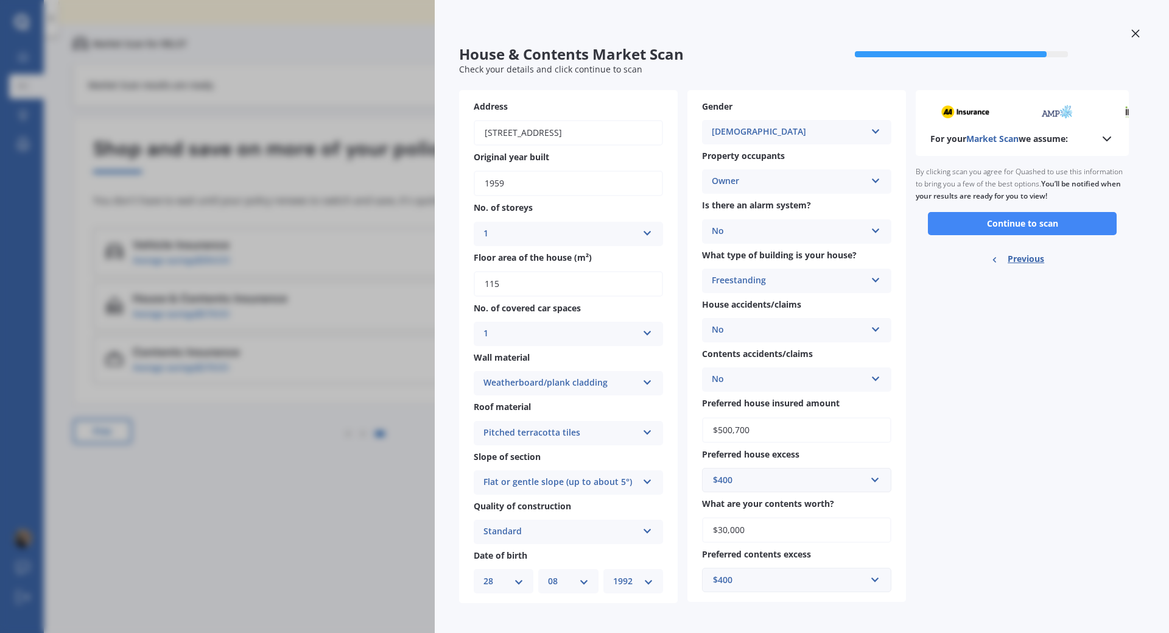
scroll to position [7, 0]
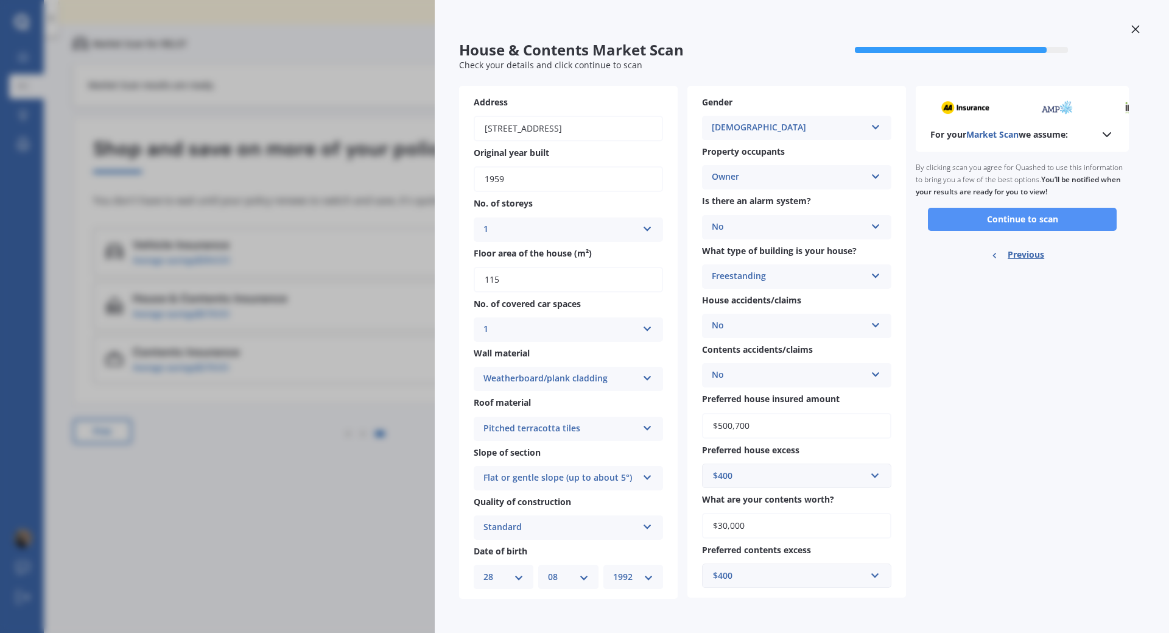
click at [1031, 218] on button "Continue to scan" at bounding box center [1022, 219] width 189 height 23
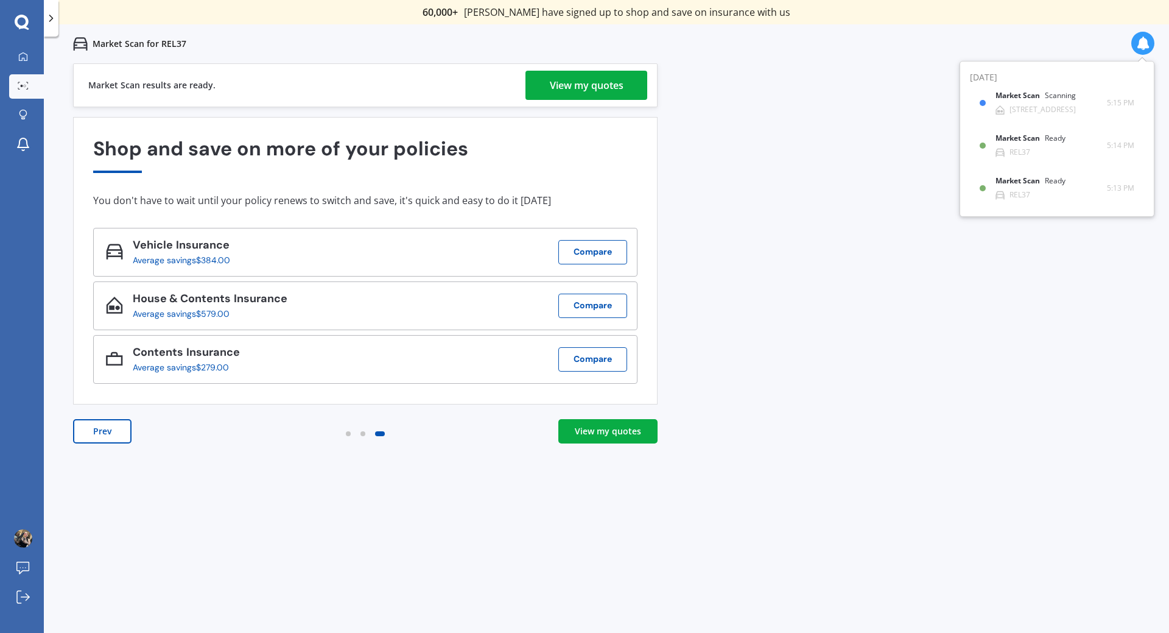
click at [567, 85] on div "View my quotes" at bounding box center [587, 85] width 74 height 29
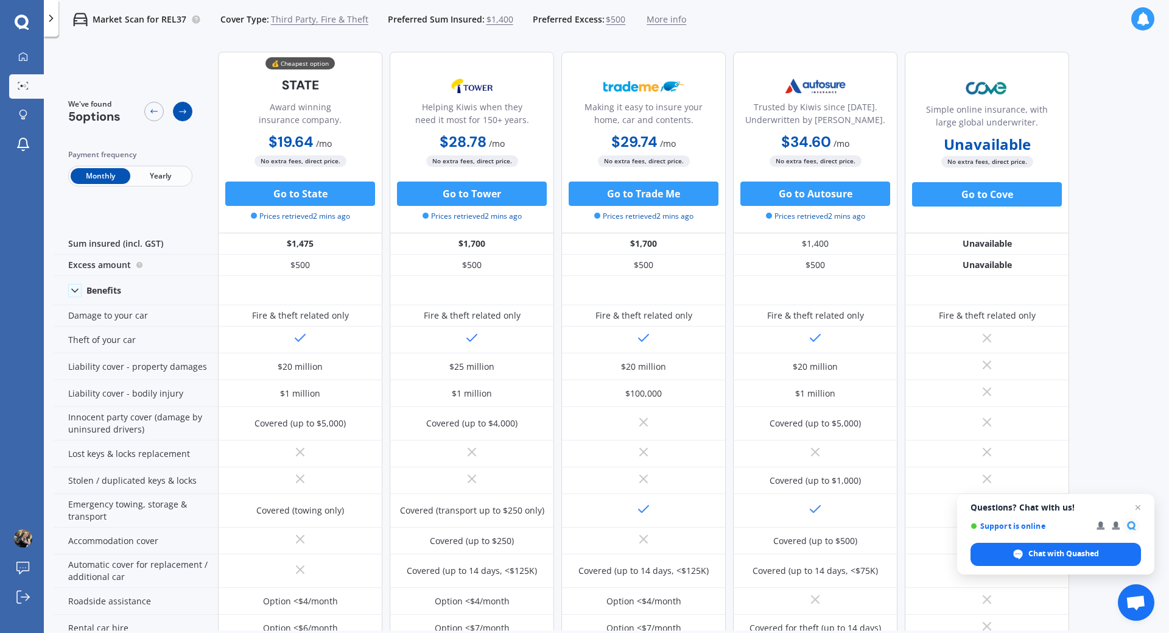
click at [185, 111] on icon at bounding box center [182, 112] width 7 height 4
click at [23, 55] on icon at bounding box center [23, 57] width 10 height 10
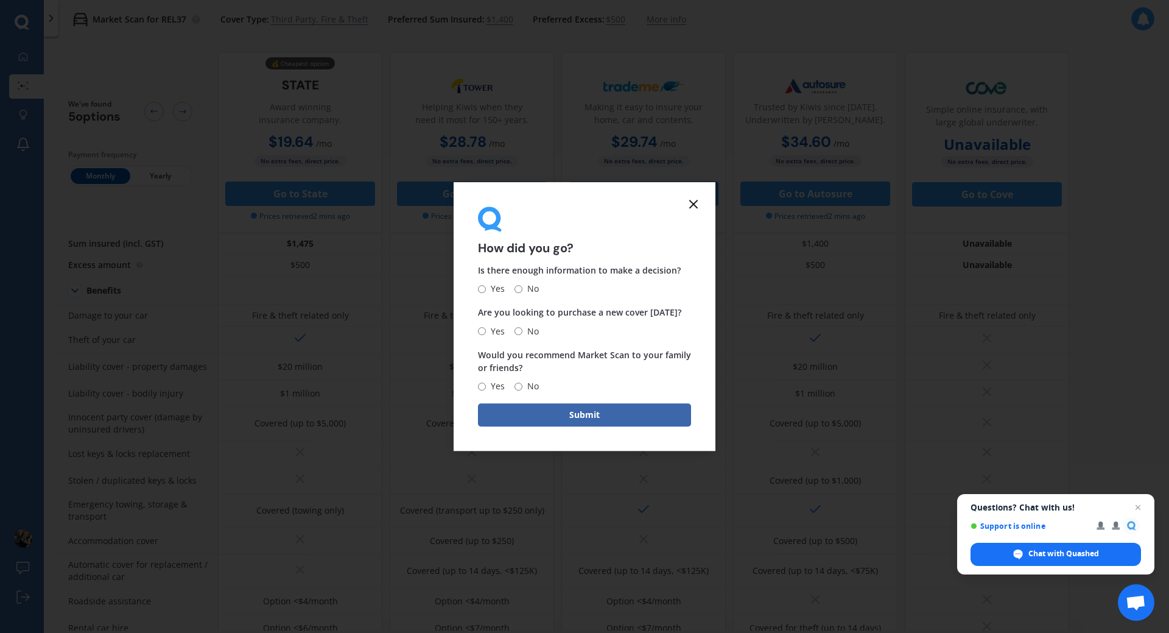
click at [482, 289] on input "Yes" at bounding box center [482, 289] width 8 height 8
radio input "true"
click at [482, 388] on input "Yes" at bounding box center [482, 386] width 8 height 8
radio input "true"
click at [482, 332] on input "Yes" at bounding box center [482, 331] width 8 height 8
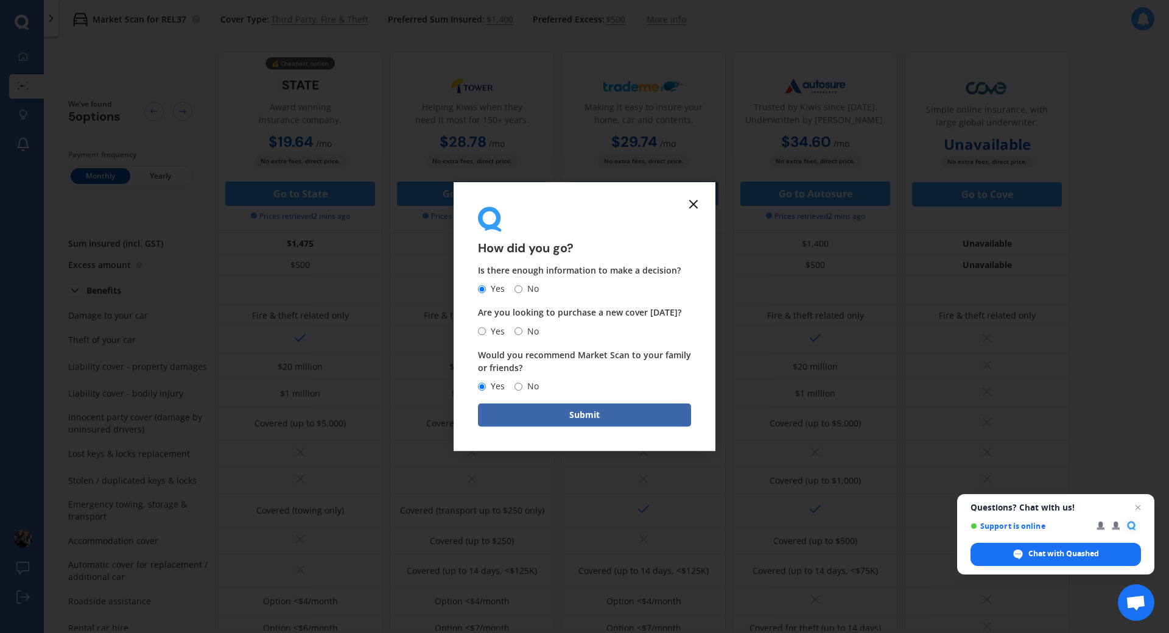
radio input "true"
click at [552, 418] on button "Submit" at bounding box center [584, 414] width 213 height 23
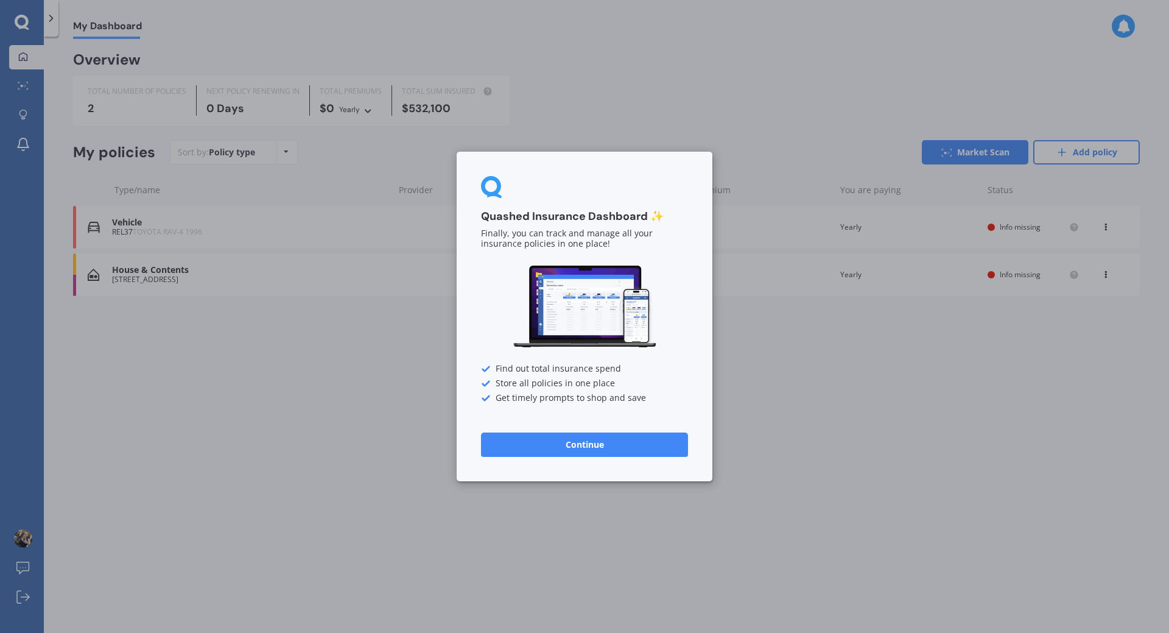
click at [546, 445] on button "Continue" at bounding box center [584, 444] width 207 height 24
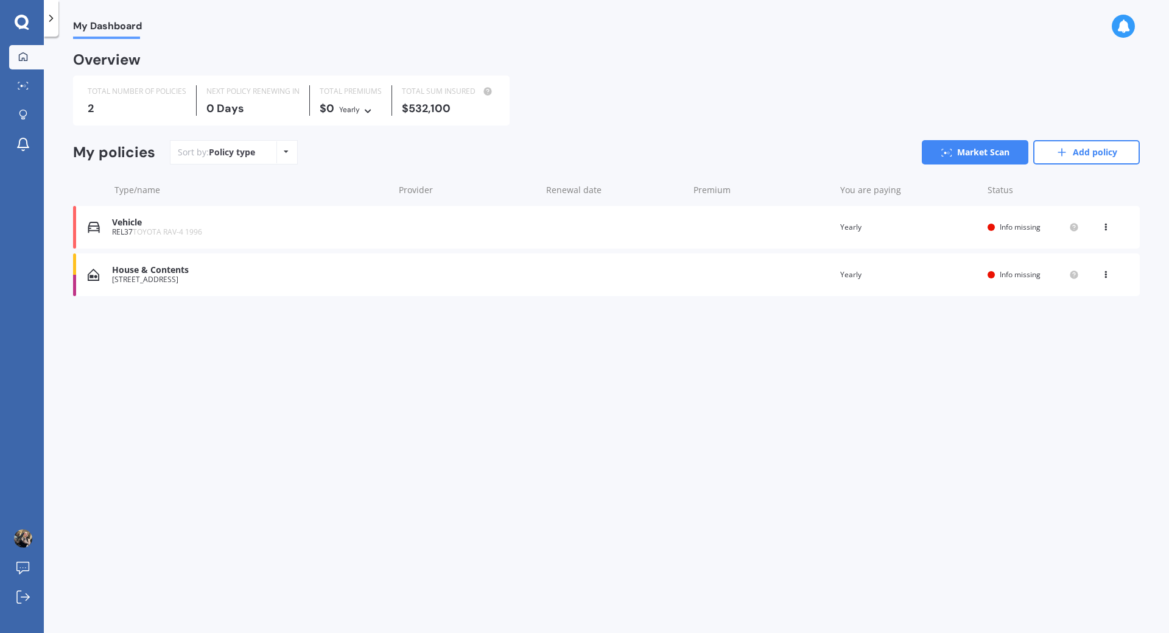
click at [255, 273] on div "House & Contents" at bounding box center [250, 270] width 276 height 10
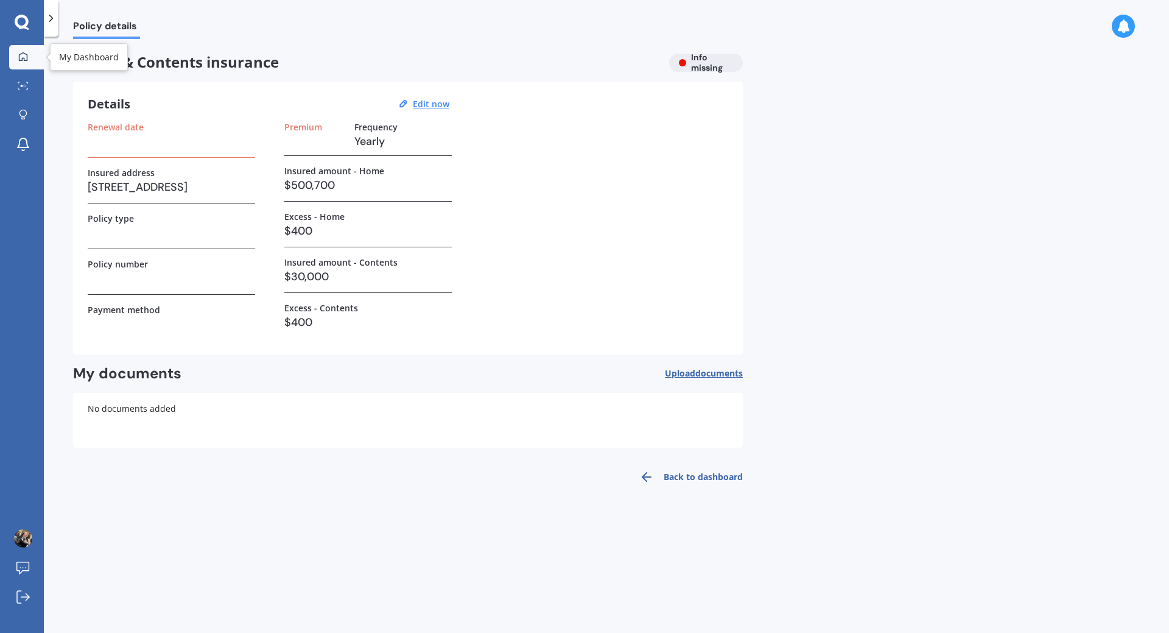
click at [24, 57] on icon at bounding box center [23, 57] width 10 height 10
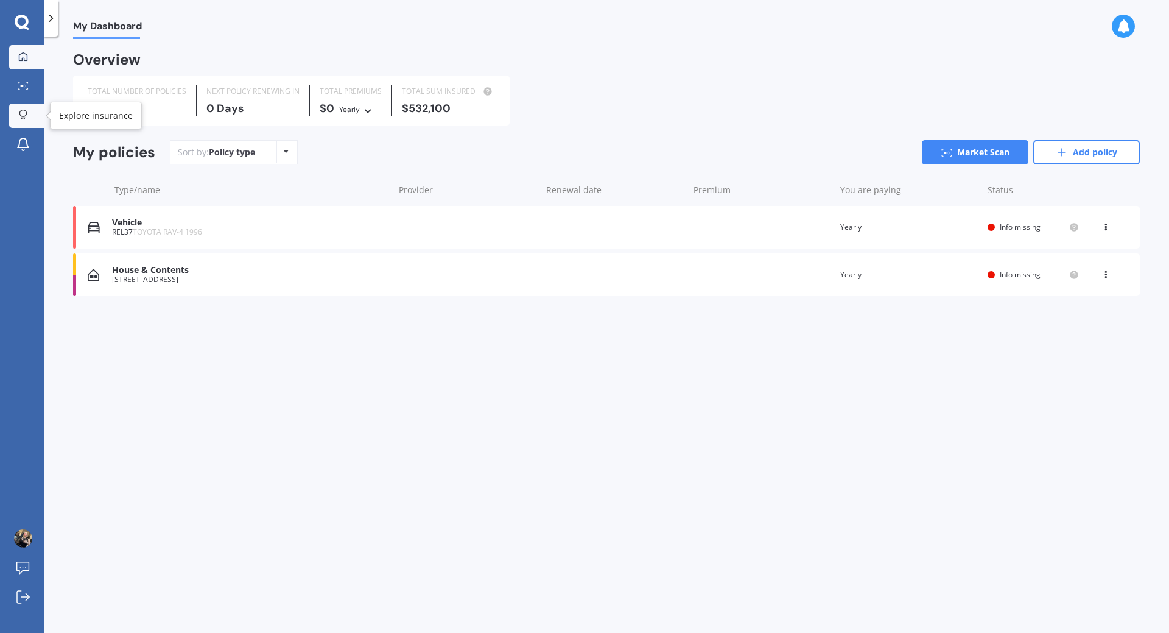
click at [20, 114] on icon at bounding box center [22, 113] width 7 height 7
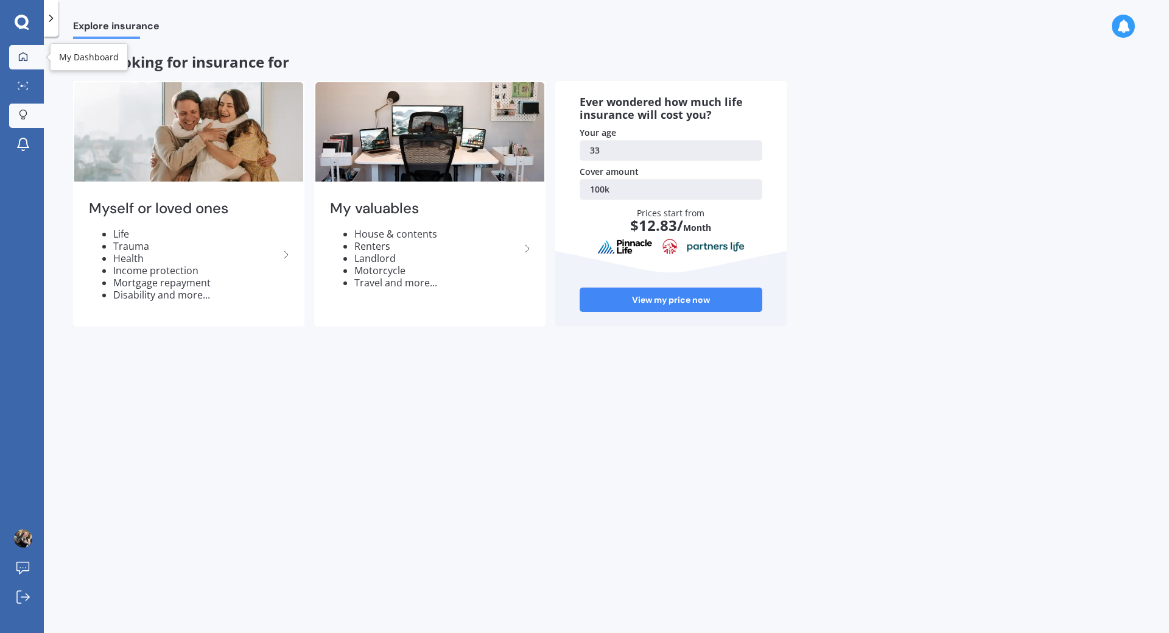
click at [26, 62] on div at bounding box center [23, 57] width 18 height 11
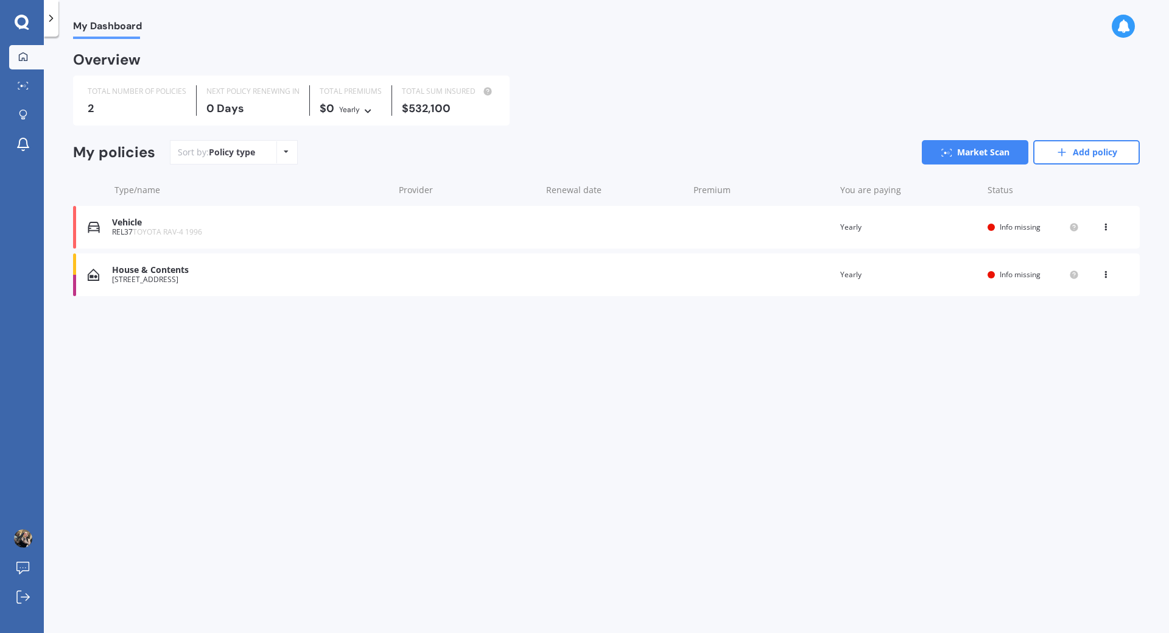
click at [439, 225] on div "Vehicle REL37 TOYOTA RAV-4 1996 Renewal date Premium You are paying Yearly Stat…" at bounding box center [606, 227] width 1067 height 43
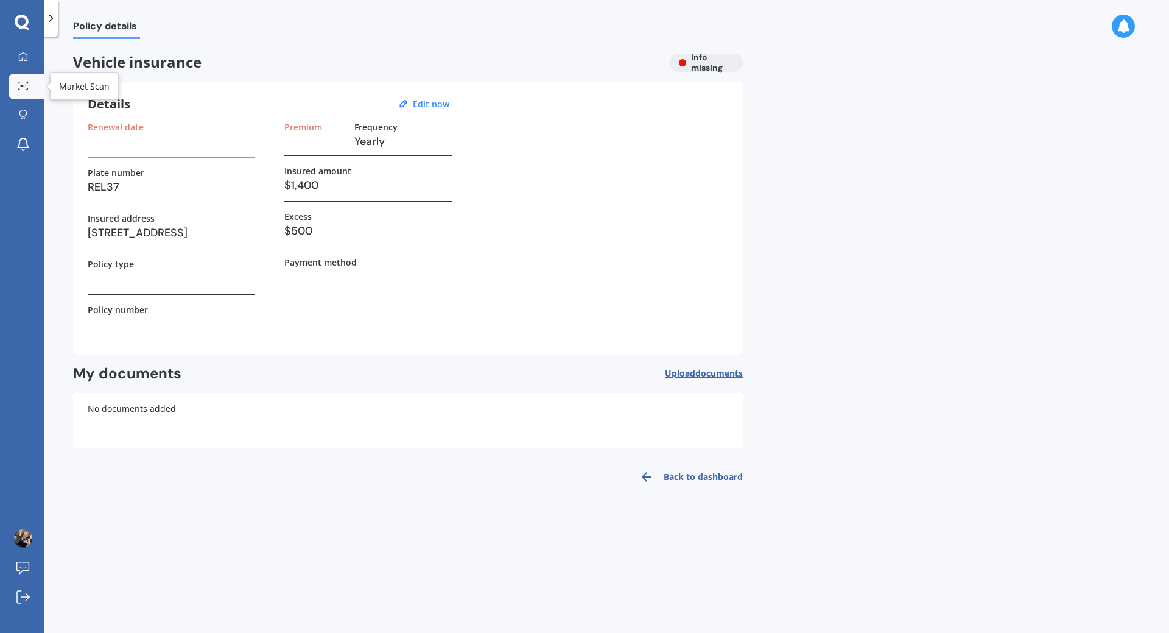
click at [20, 86] on icon at bounding box center [23, 86] width 11 height 8
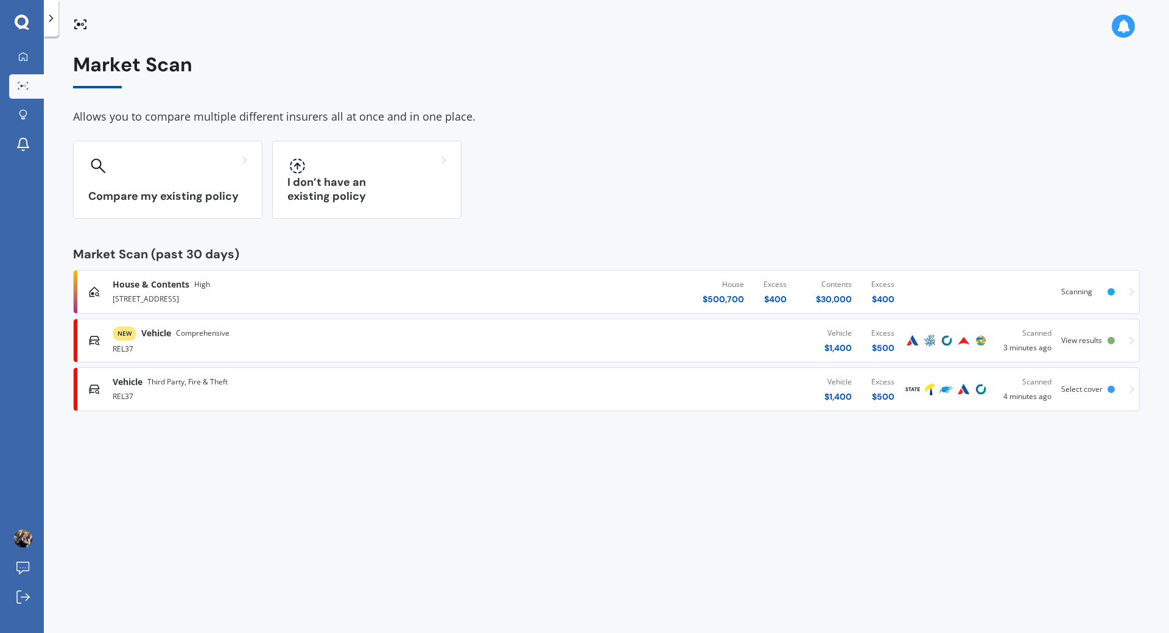
click at [278, 383] on div "Vehicle Third Party, Fire & Theft" at bounding box center [305, 382] width 384 height 12
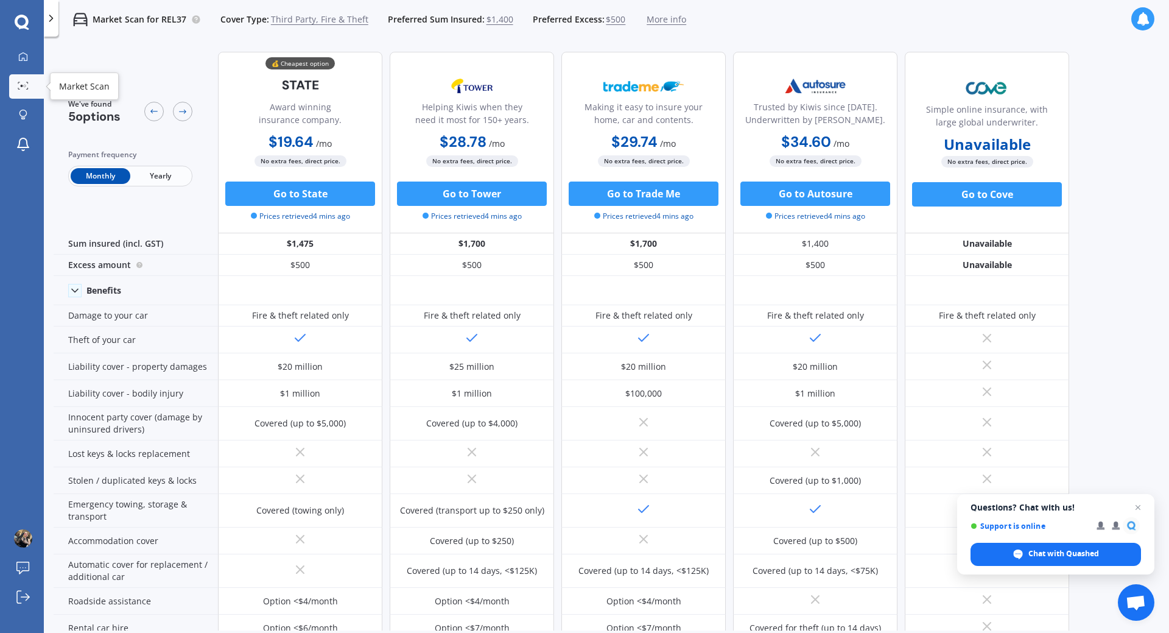
click at [21, 90] on div at bounding box center [23, 86] width 18 height 9
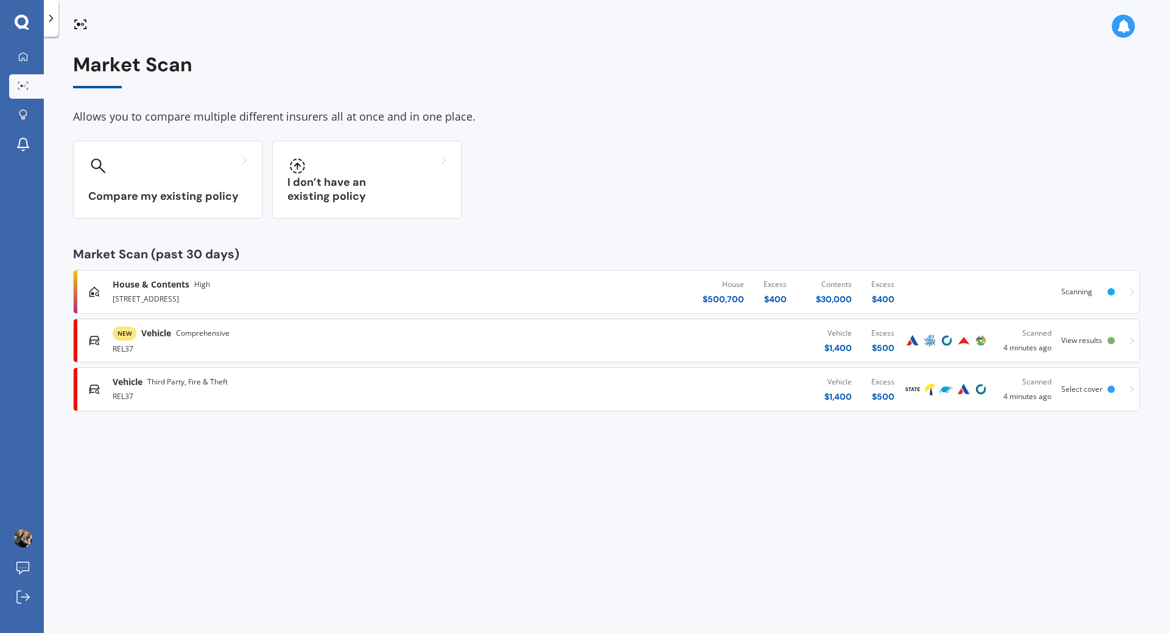
click at [518, 288] on div "House $ 500,700 Excess $ 400 Contents $ 30,000 Excess $ 400" at bounding box center [700, 291] width 408 height 37
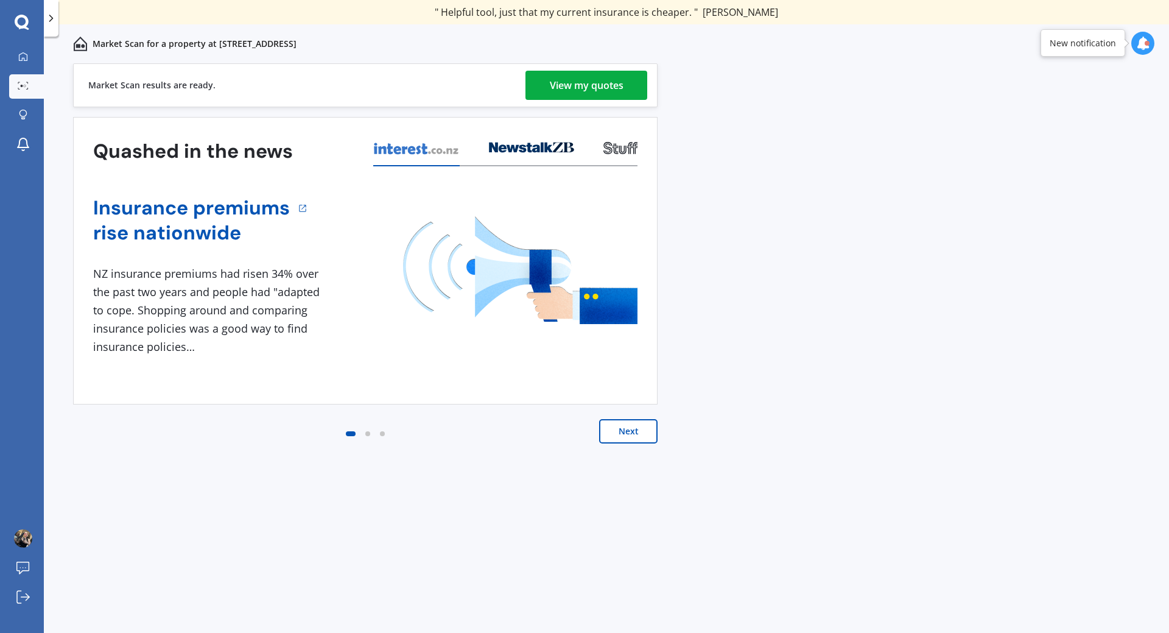
click at [551, 71] on div "View my quotes" at bounding box center [587, 85] width 74 height 29
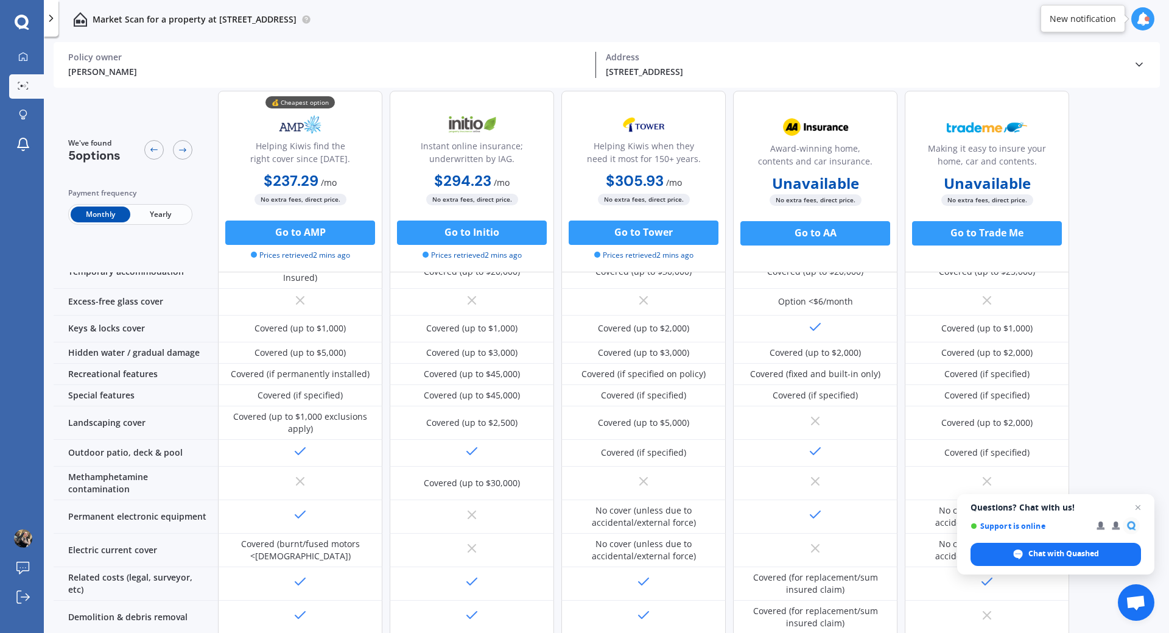
scroll to position [388, 0]
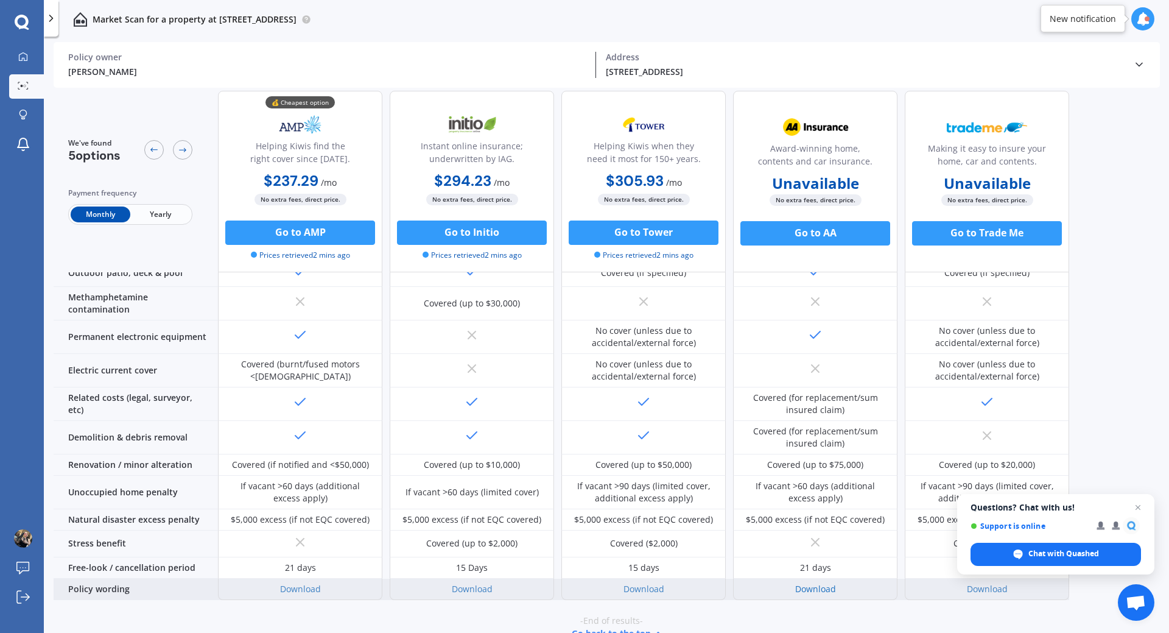
click at [815, 583] on link "Download" at bounding box center [815, 589] width 41 height 12
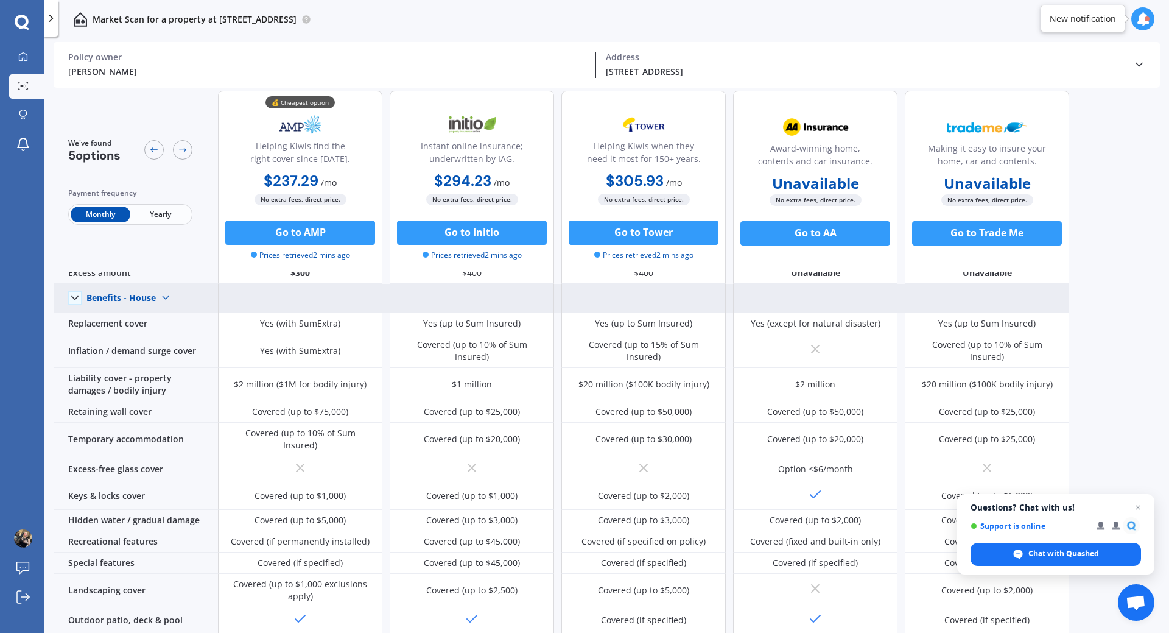
scroll to position [0, 0]
